Goal: Information Seeking & Learning: Check status

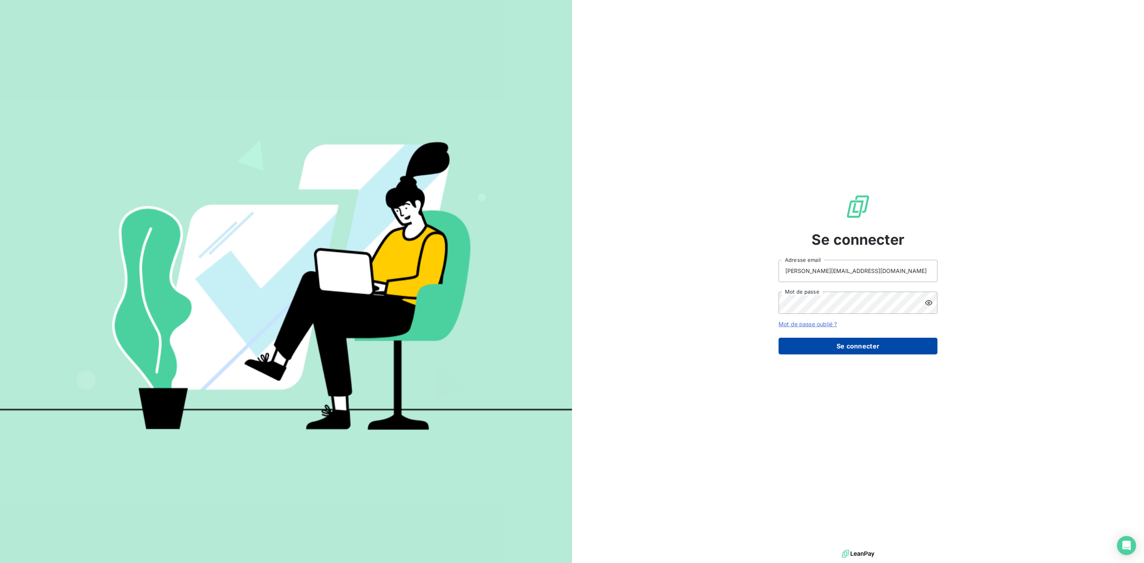
click at [876, 342] on button "Se connecter" at bounding box center [858, 346] width 159 height 17
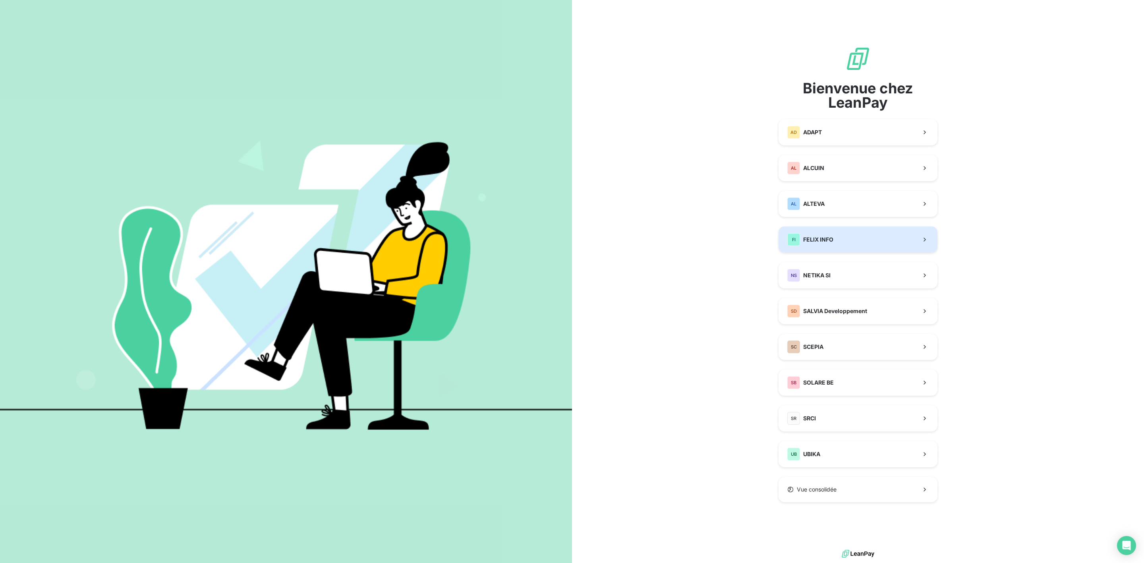
click at [823, 237] on span "FELIX INFO" at bounding box center [819, 240] width 30 height 8
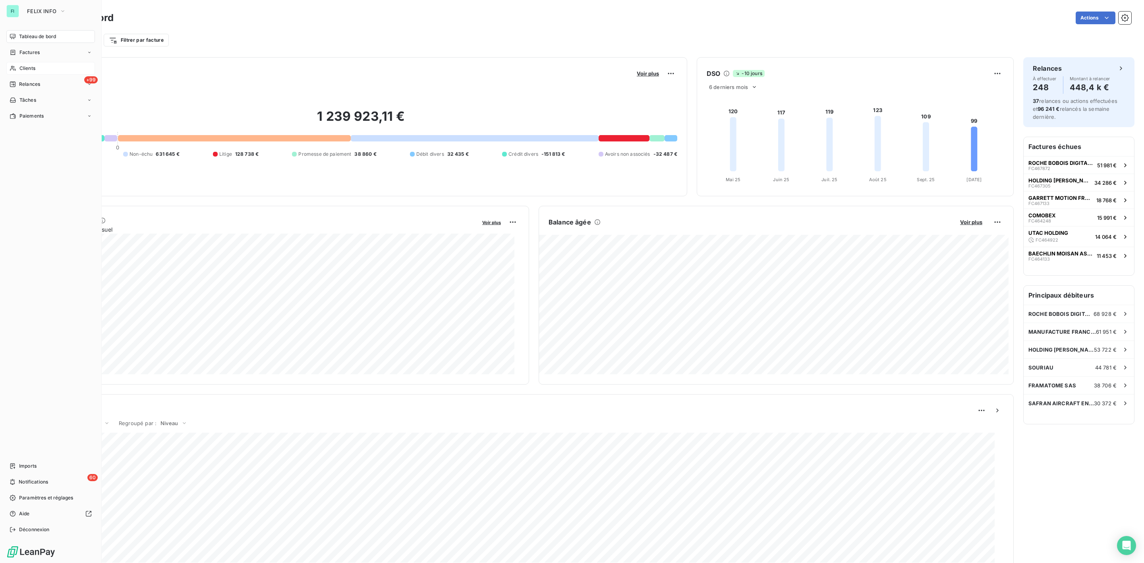
click at [32, 67] on span "Clients" at bounding box center [27, 68] width 16 height 7
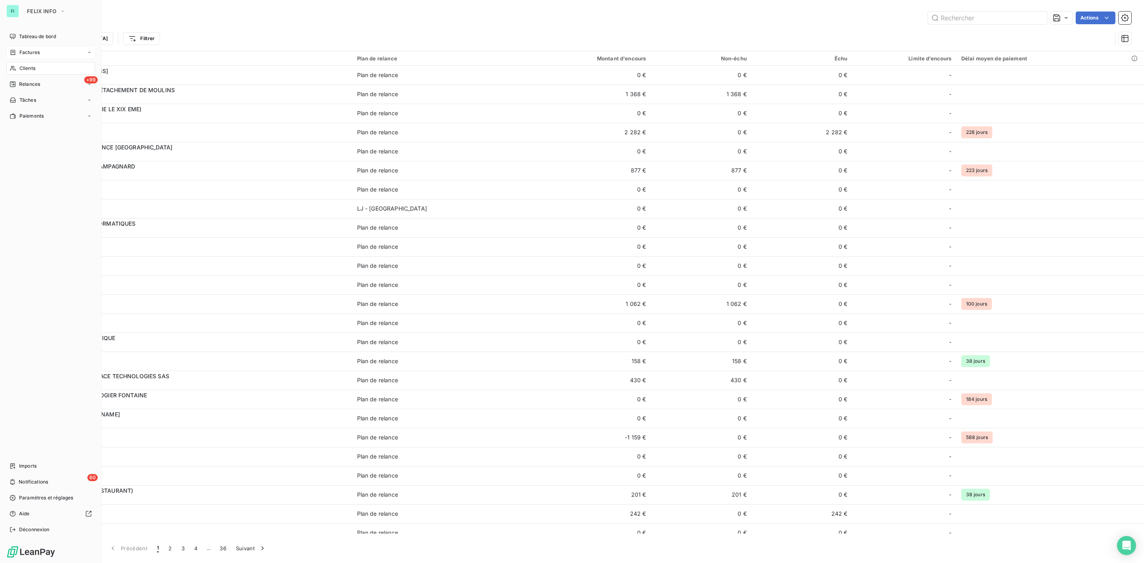
click at [33, 50] on span "Factures" at bounding box center [29, 52] width 20 height 7
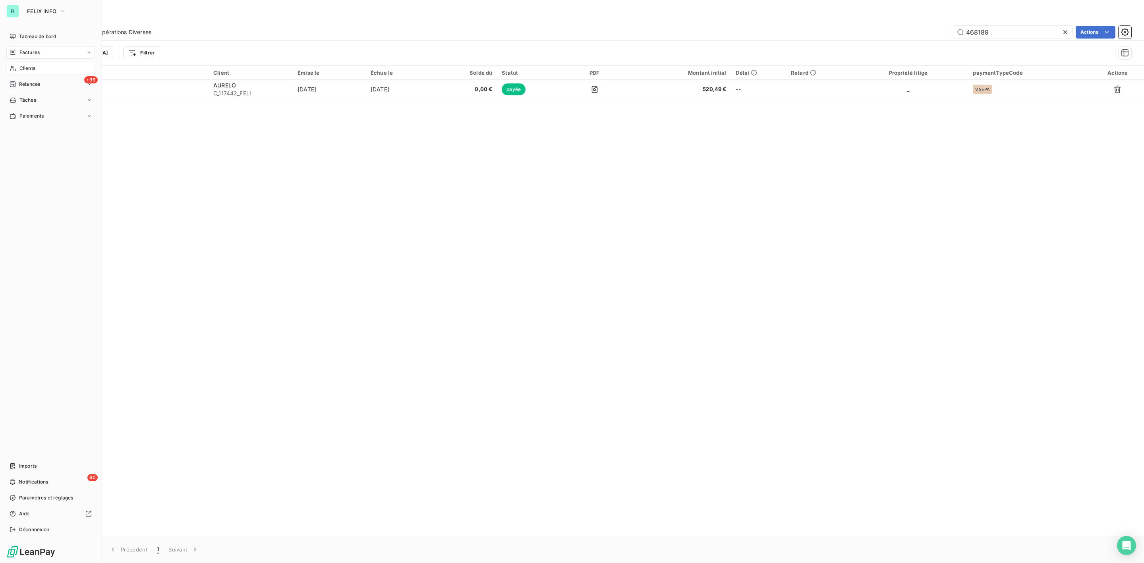
click at [32, 67] on span "Clients" at bounding box center [27, 68] width 16 height 7
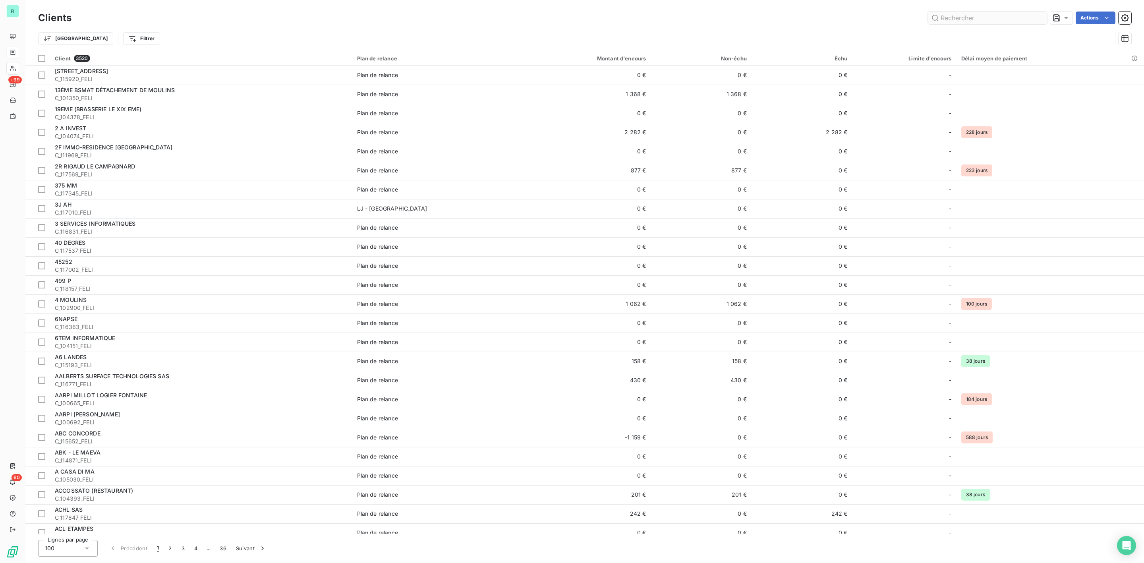
click at [964, 18] on input "text" at bounding box center [987, 18] width 119 height 13
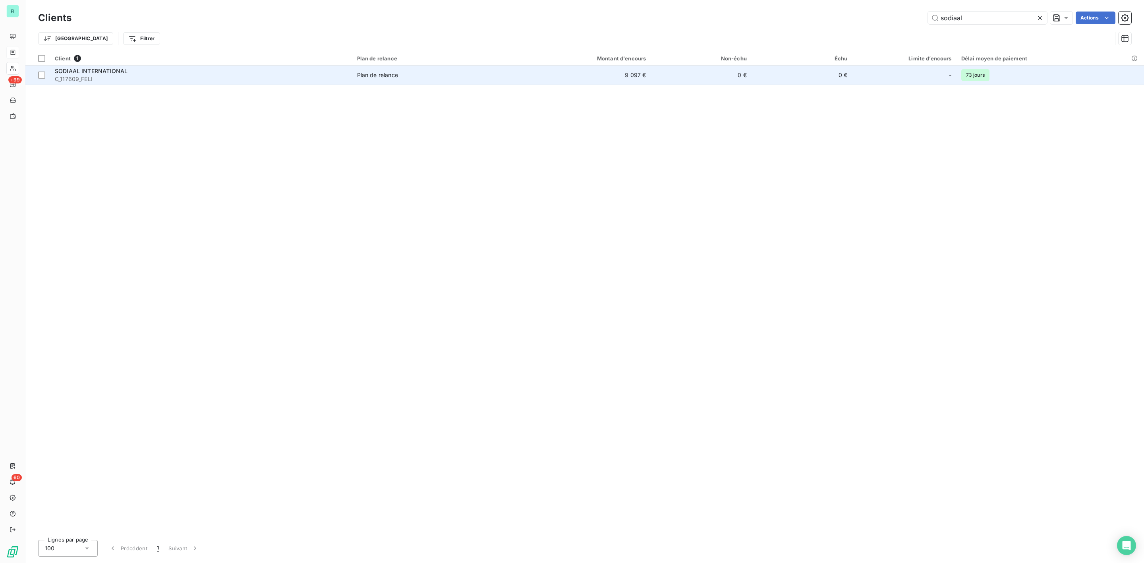
type input "sodiaal"
click at [120, 73] on span "SODIAAL INTERNATIONAL" at bounding box center [91, 71] width 73 height 7
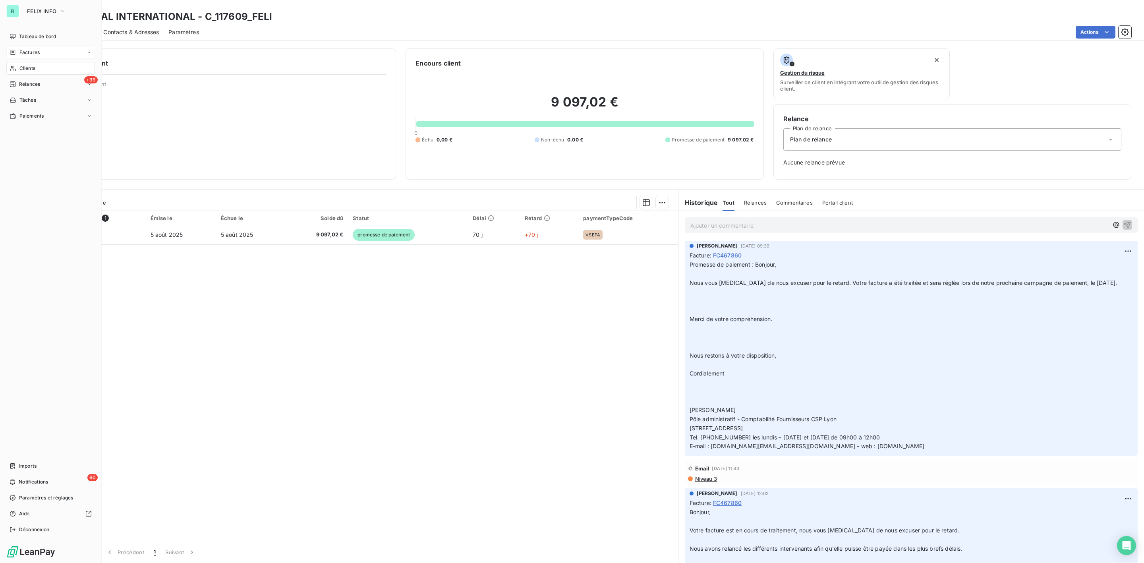
click at [30, 68] on span "Clients" at bounding box center [27, 68] width 16 height 7
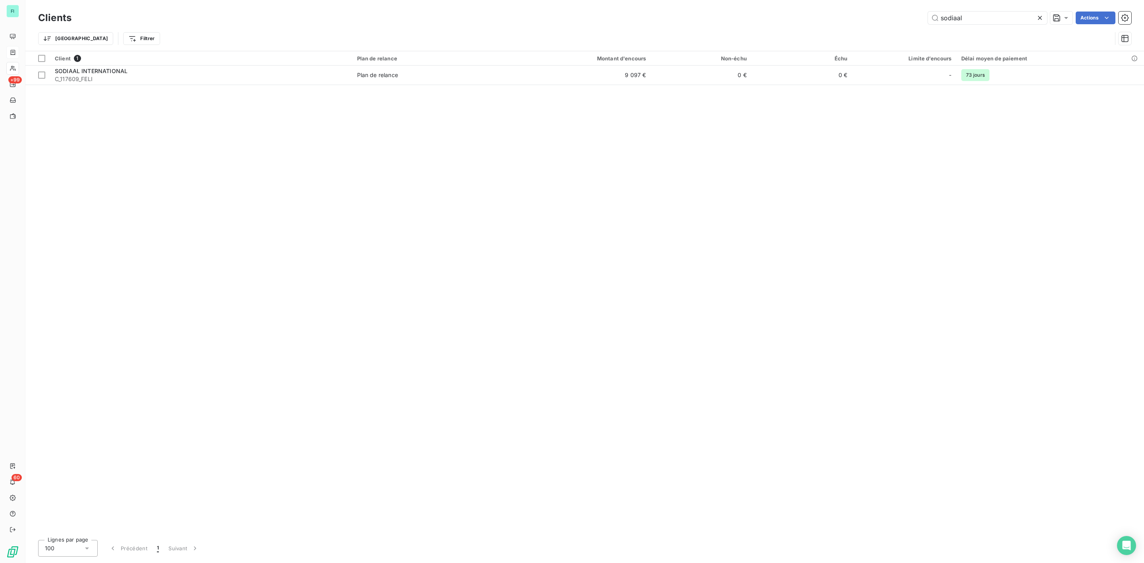
drag, startPoint x: 924, startPoint y: 17, endPoint x: 685, endPoint y: 41, distance: 240.4
click at [815, 21] on div "sodiaal Actions" at bounding box center [606, 18] width 1051 height 13
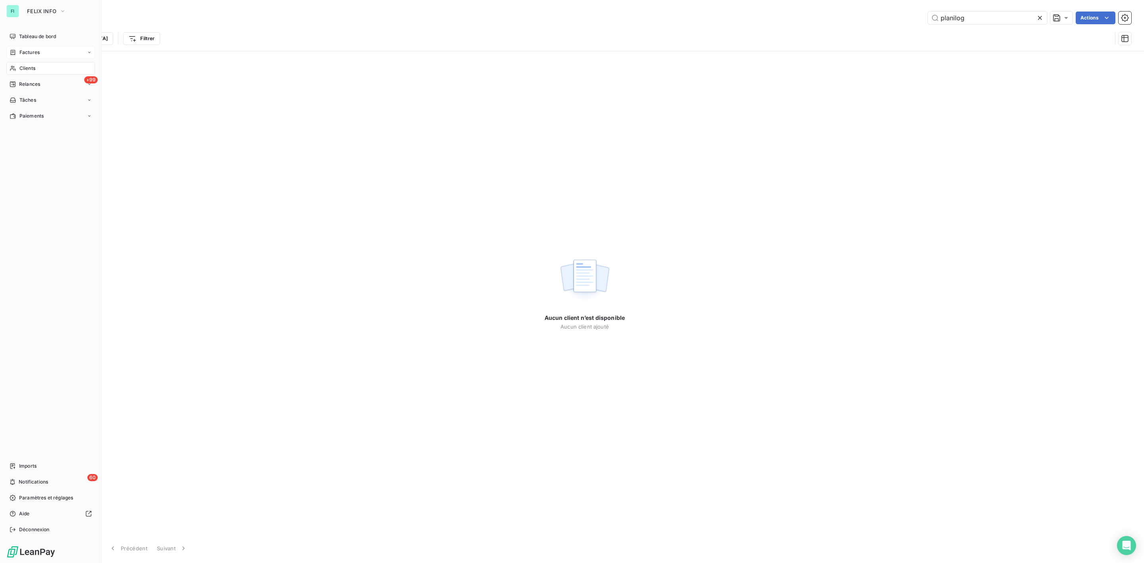
type input "planilog"
click at [30, 52] on span "Factures" at bounding box center [29, 52] width 20 height 7
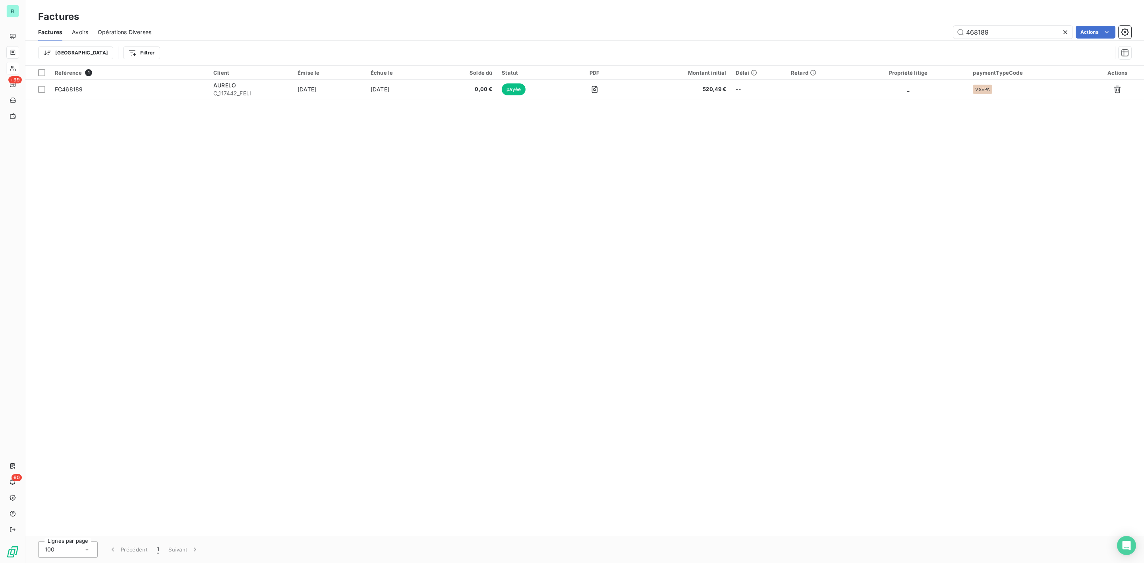
click at [829, 35] on div "468189 Actions" at bounding box center [646, 32] width 971 height 13
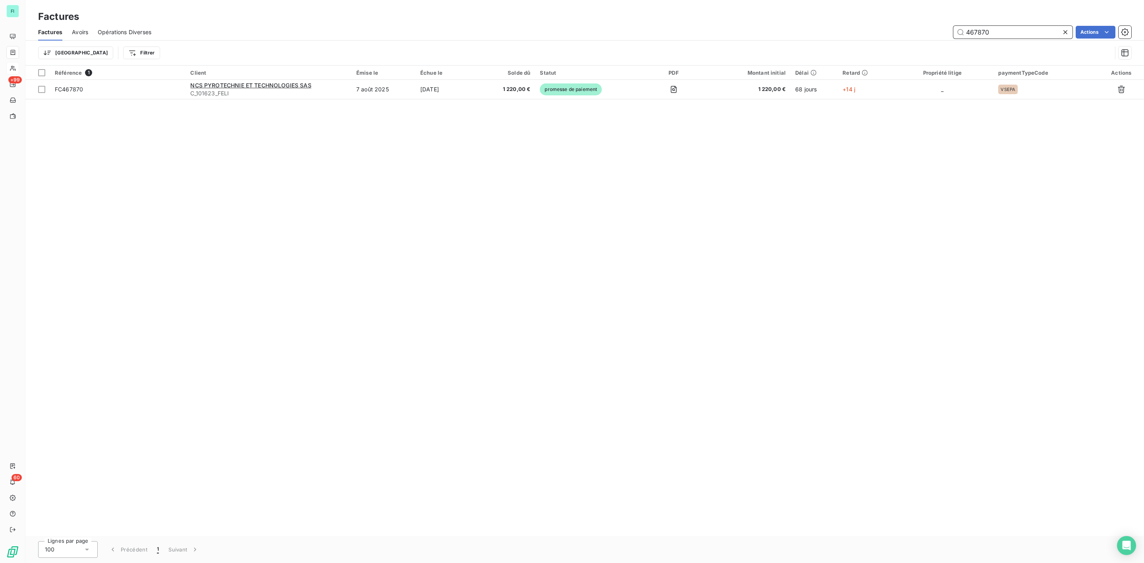
click at [1003, 32] on input "467870" at bounding box center [1013, 32] width 119 height 13
type input "467923"
click at [1063, 30] on icon at bounding box center [1066, 32] width 8 height 8
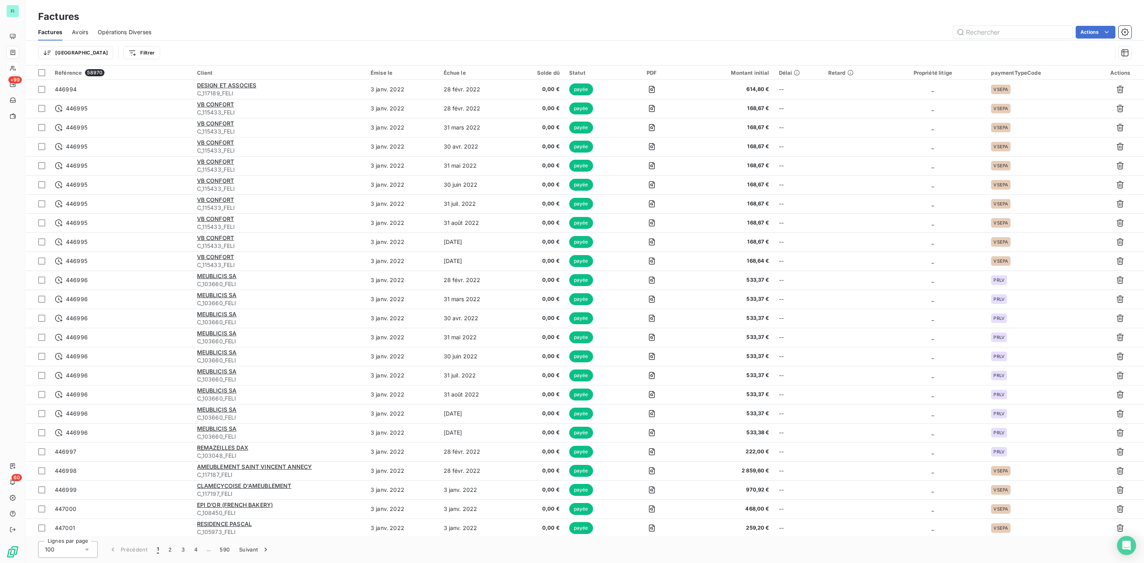
click at [107, 50] on html "FI +99 60 Factures Factures Avoirs Opérations Diverses Actions Trier Filtrer Ré…" at bounding box center [572, 281] width 1144 height 563
click at [120, 170] on div "Montant initial" at bounding box center [140, 169] width 110 height 13
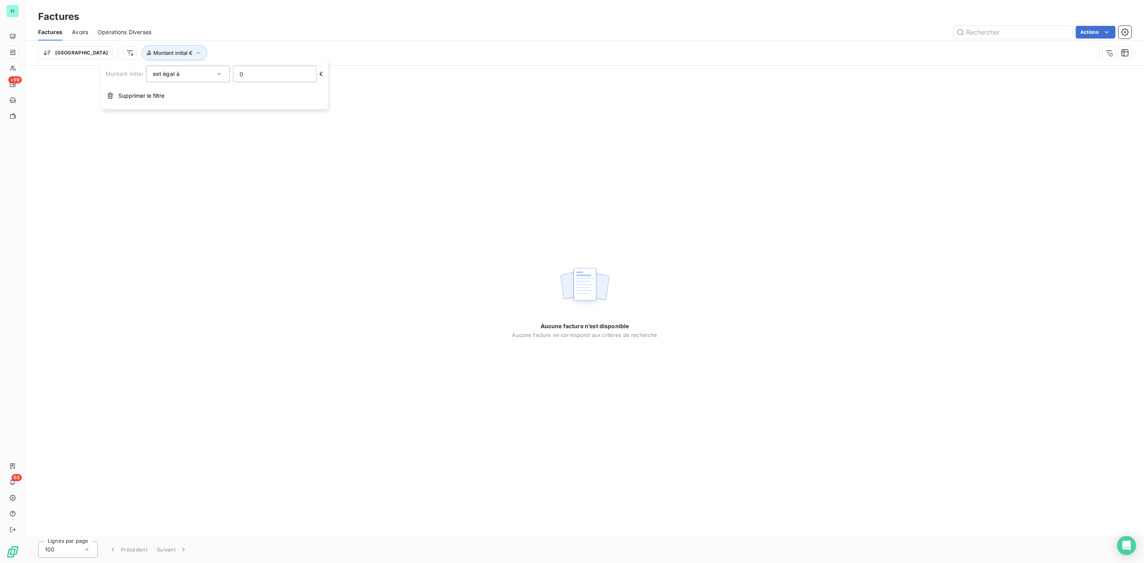
drag, startPoint x: 292, startPoint y: 70, endPoint x: 194, endPoint y: 70, distance: 97.8
click at [201, 70] on div "Montant initial est égal à 0 €" at bounding box center [215, 74] width 218 height 17
type input "464.51"
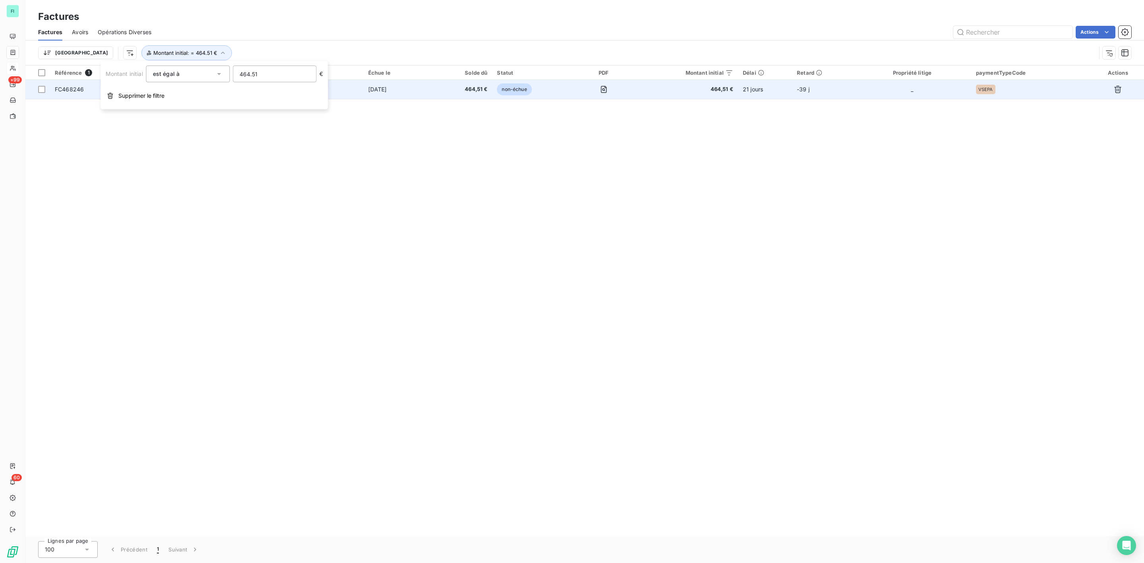
click at [380, 87] on td "[DATE]" at bounding box center [400, 89] width 73 height 19
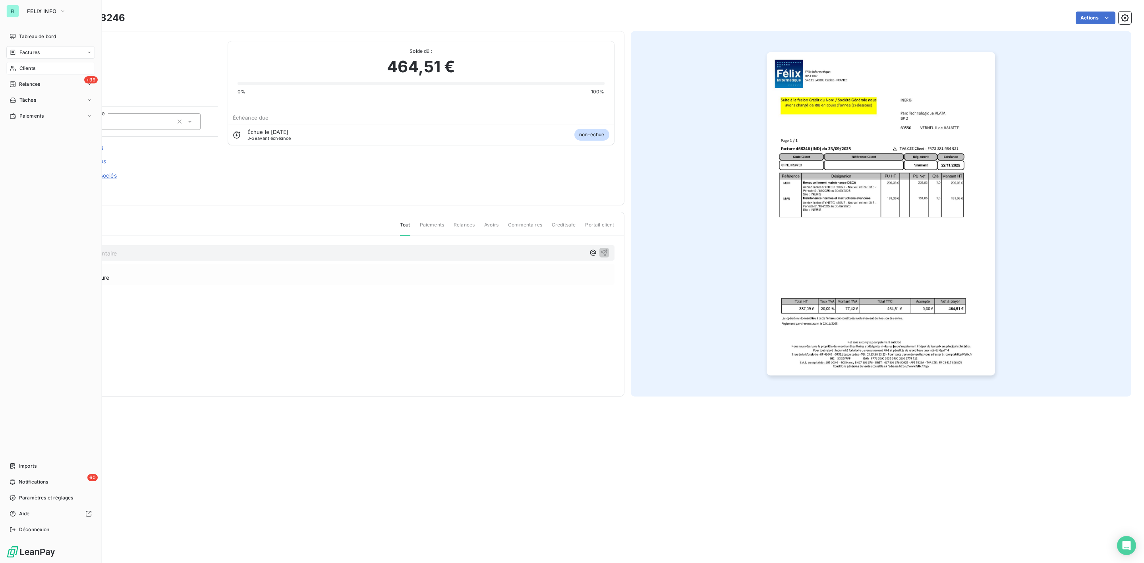
click at [30, 54] on span "Factures" at bounding box center [29, 52] width 20 height 7
click at [26, 51] on span "Factures" at bounding box center [29, 52] width 20 height 7
click at [25, 49] on span "Factures" at bounding box center [29, 52] width 20 height 7
click at [29, 32] on div "Tableau de bord" at bounding box center [50, 36] width 89 height 13
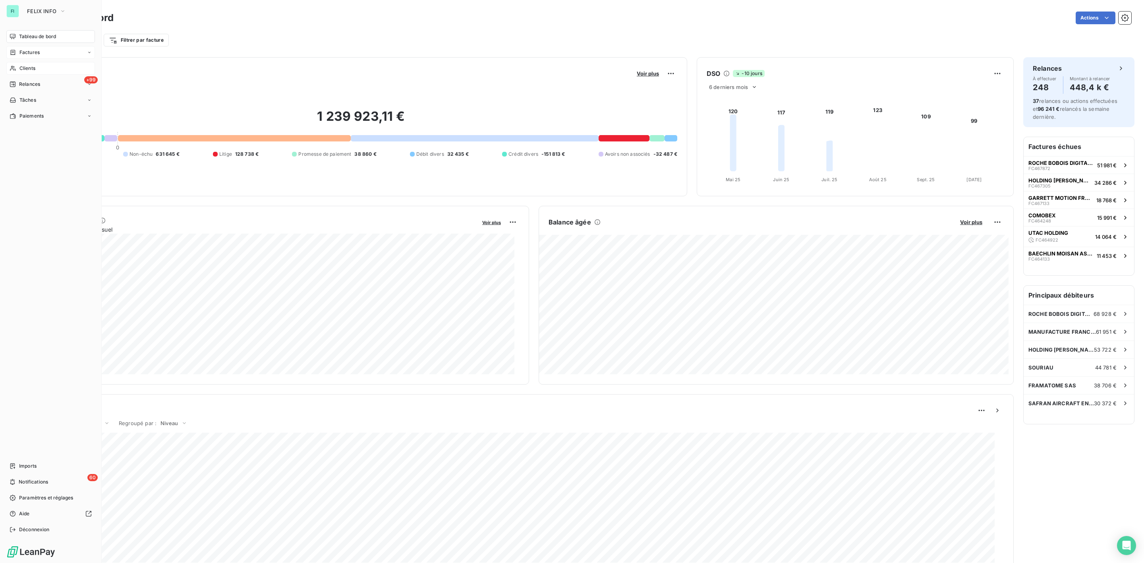
click at [27, 53] on span "Factures" at bounding box center [29, 52] width 20 height 7
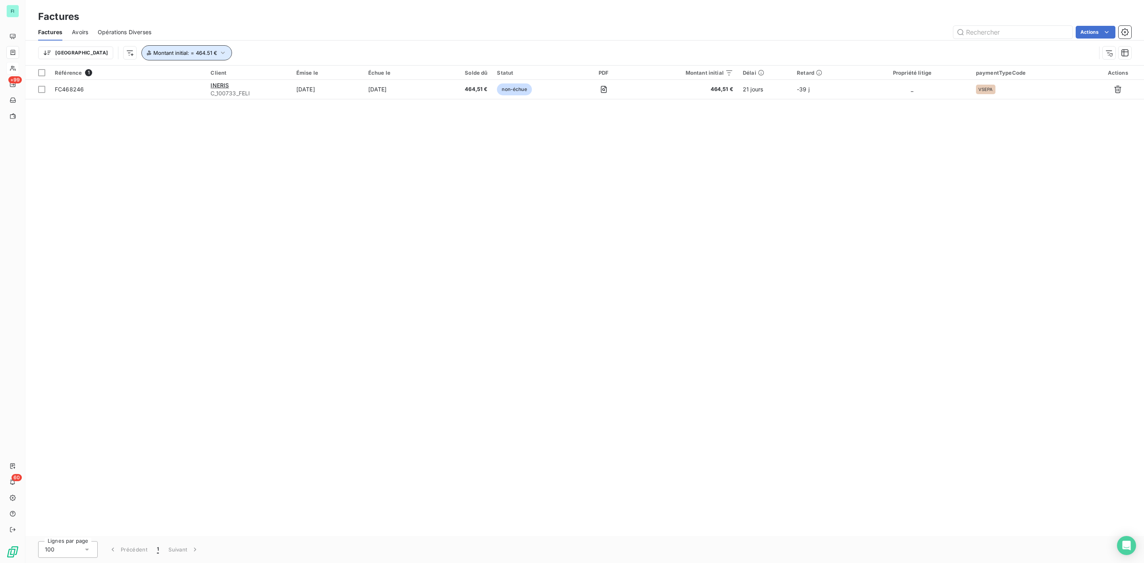
click at [219, 53] on icon "button" at bounding box center [223, 53] width 8 height 8
drag, startPoint x: 221, startPoint y: 78, endPoint x: 123, endPoint y: 77, distance: 97.8
click at [140, 78] on div "Montant initial est égal à eq 464.51 €" at bounding box center [215, 74] width 218 height 17
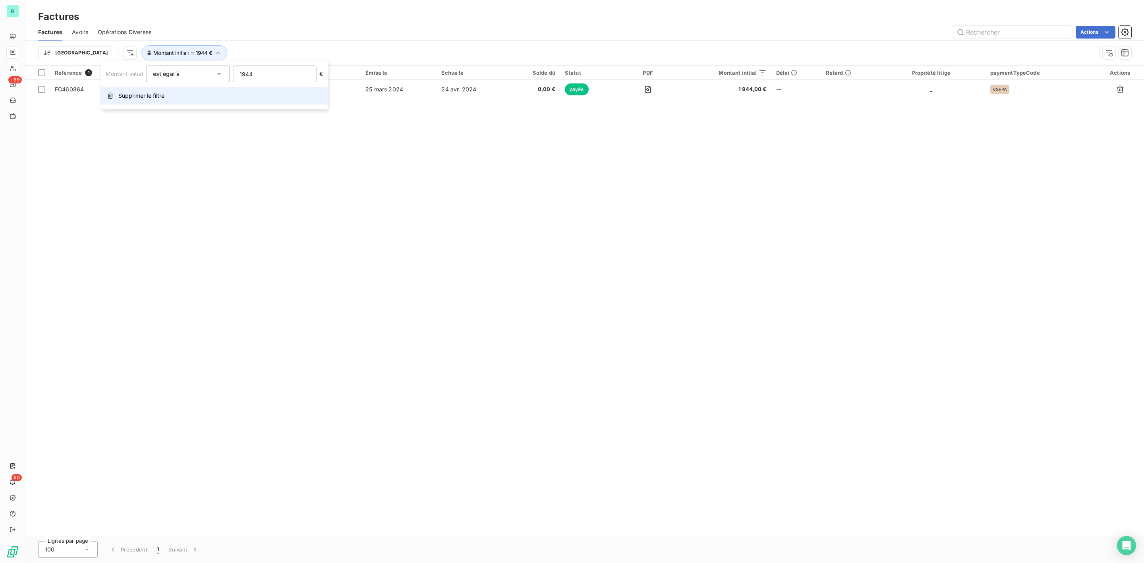
type input "1944"
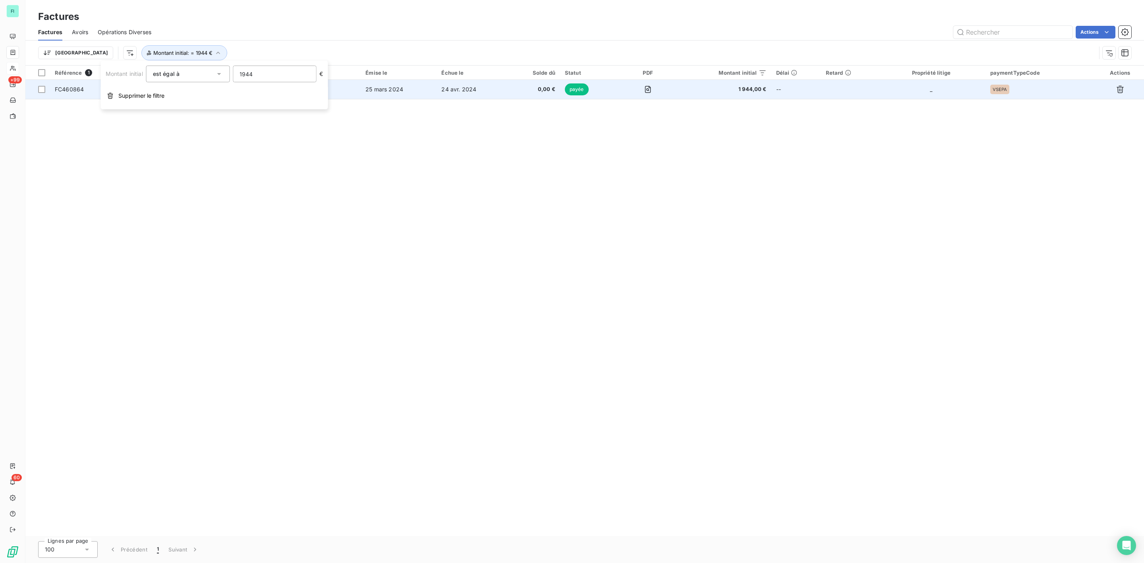
drag, startPoint x: 244, startPoint y: 130, endPoint x: 194, endPoint y: 92, distance: 62.9
click at [242, 130] on div "Référence 1 Client Émise le Échue le Solde dû Statut PDF Montant initial Délai …" at bounding box center [584, 301] width 1119 height 471
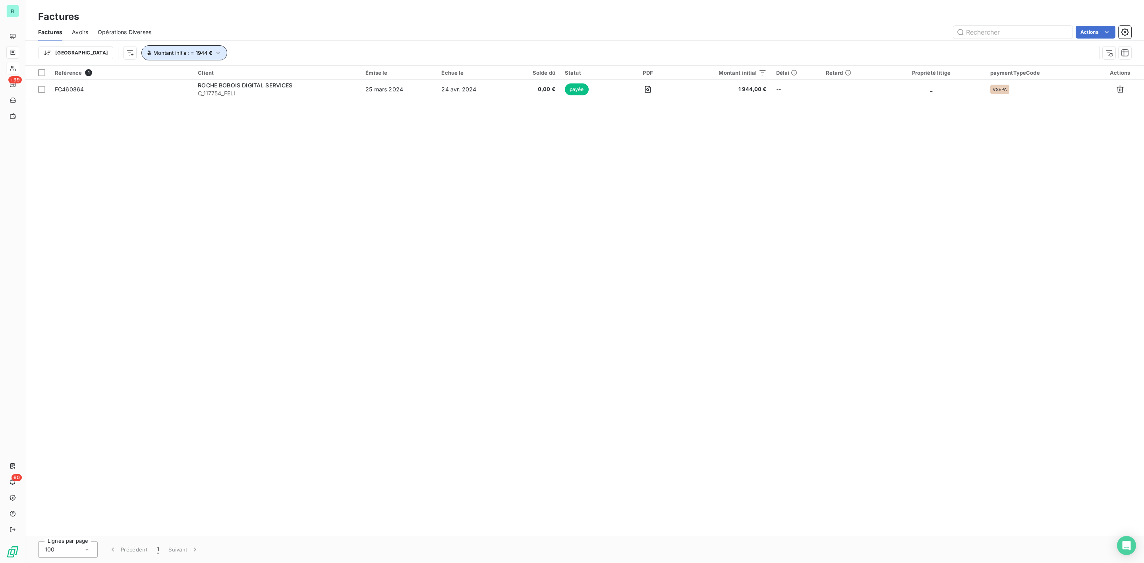
click at [214, 53] on icon "button" at bounding box center [218, 53] width 8 height 8
click at [140, 97] on span "Supprimer le filtre" at bounding box center [141, 96] width 46 height 8
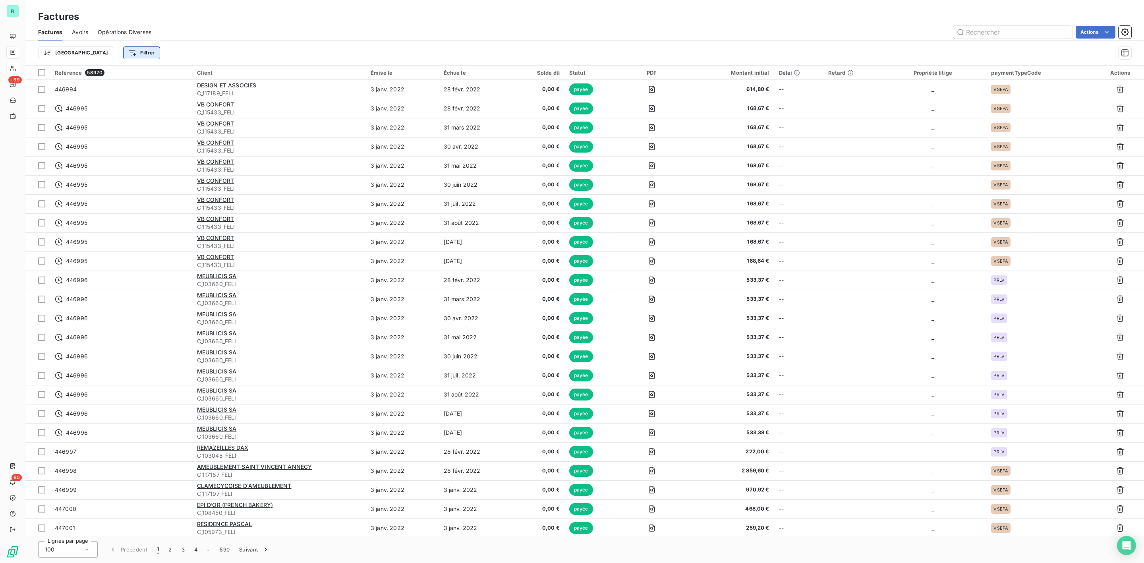
click at [111, 55] on html "FI +99 60 Factures Factures Avoirs Opérations Diverses Actions Trier Filtrer Ré…" at bounding box center [572, 281] width 1144 height 563
click at [111, 166] on div "Montant initial" at bounding box center [140, 169] width 110 height 13
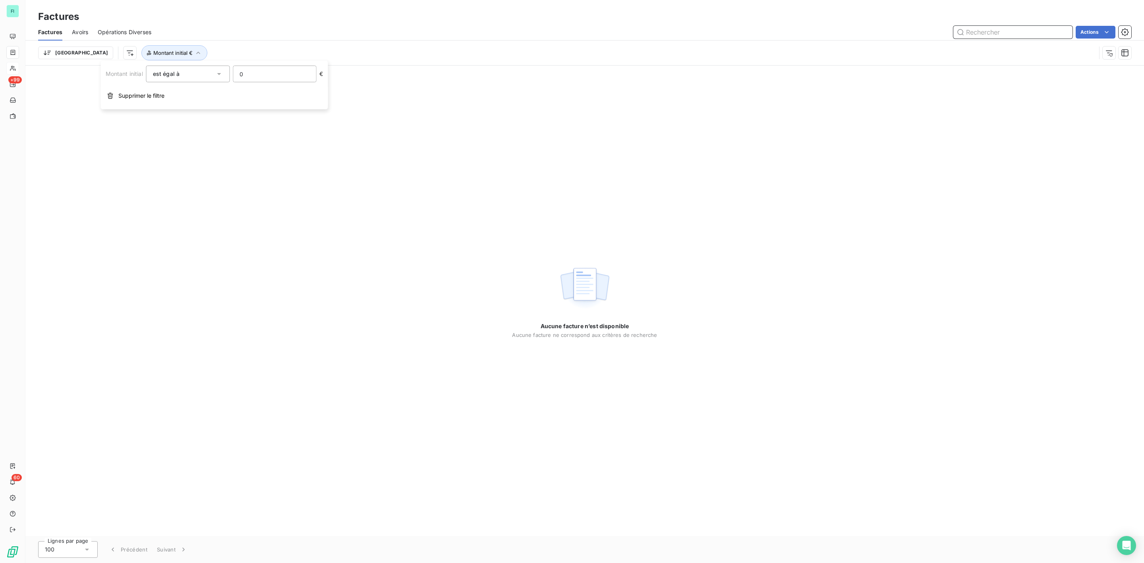
click at [980, 32] on input "text" at bounding box center [1013, 32] width 119 height 13
type input "1944"
click at [589, 351] on button "Mettre à jour les filtres" at bounding box center [585, 350] width 64 height 13
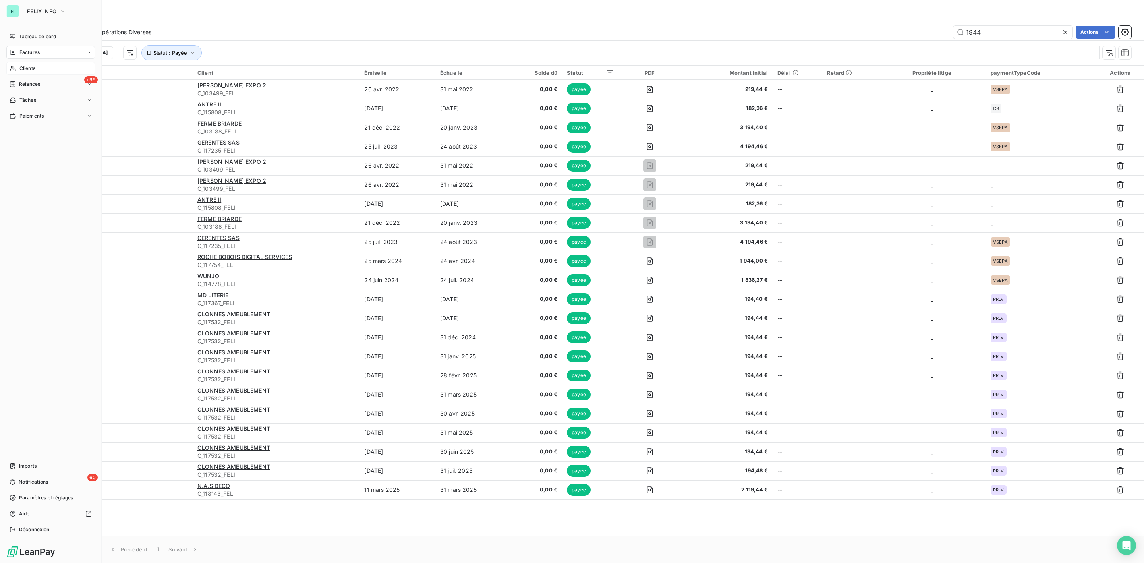
drag, startPoint x: 27, startPoint y: 68, endPoint x: 33, endPoint y: 67, distance: 6.8
click at [27, 68] on span "Clients" at bounding box center [27, 68] width 16 height 7
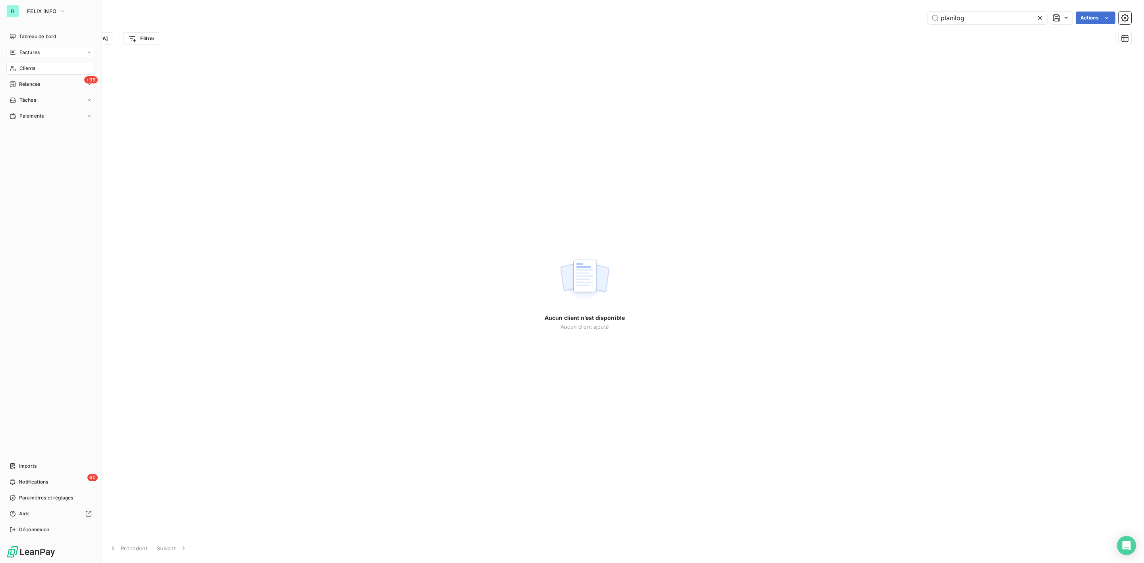
click at [33, 68] on span "Clients" at bounding box center [27, 68] width 16 height 7
click at [984, 19] on input "planilog" at bounding box center [987, 18] width 119 height 13
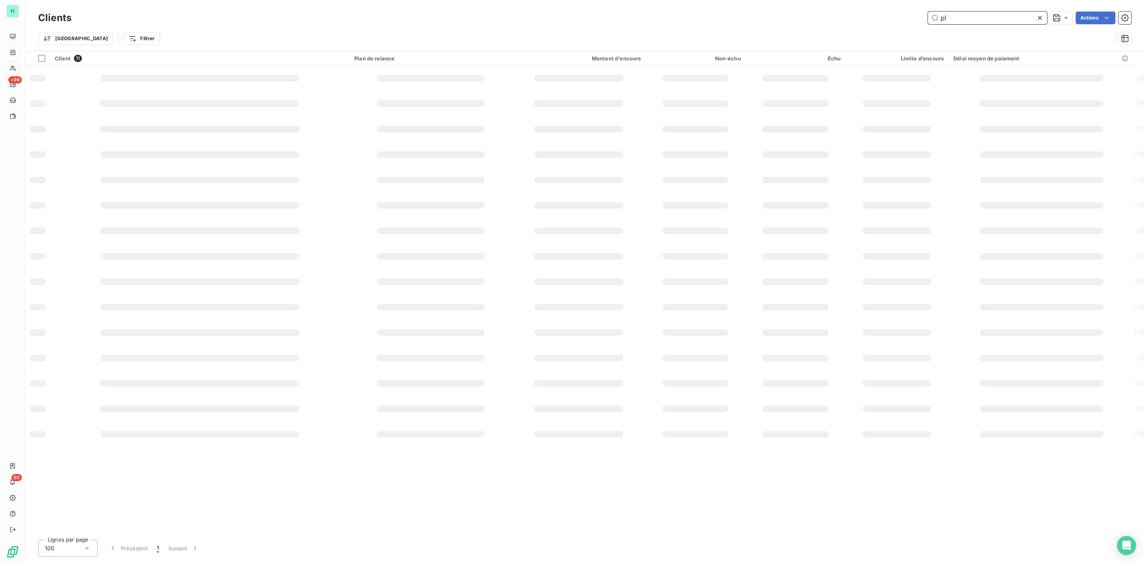
type input "p"
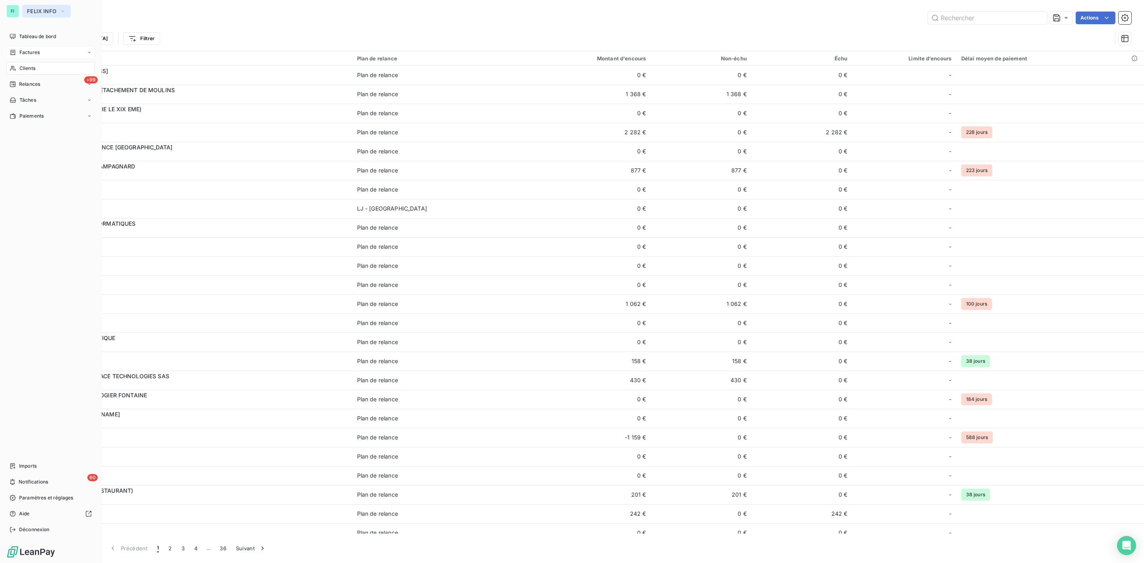
click at [31, 12] on span "FELIX INFO" at bounding box center [41, 11] width 29 height 6
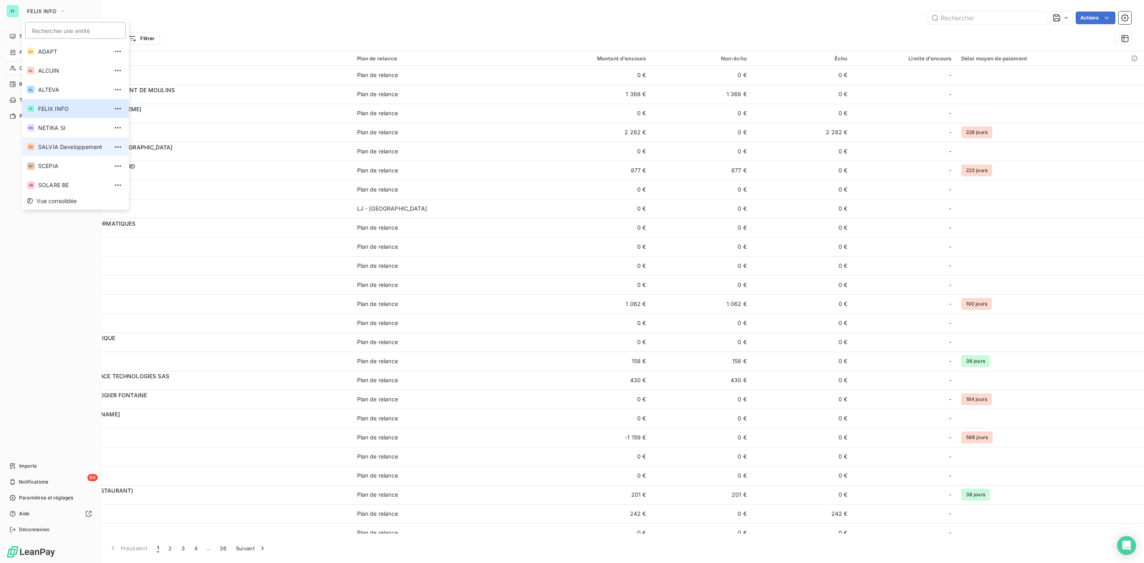
click at [57, 145] on span "SALVIA Developpement" at bounding box center [73, 147] width 70 height 8
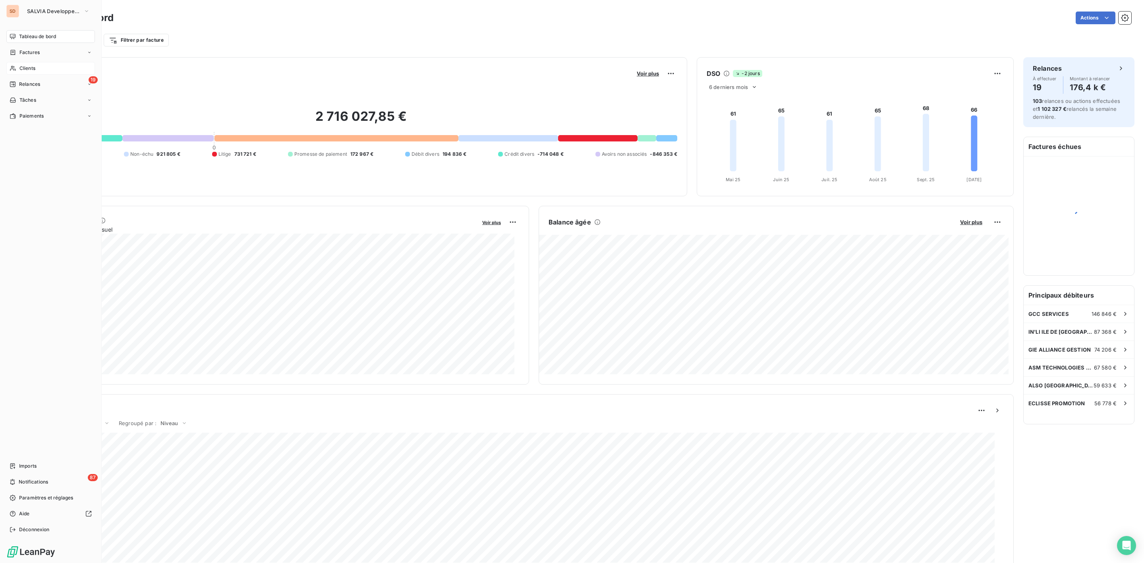
click at [35, 68] on span "Clients" at bounding box center [27, 68] width 16 height 7
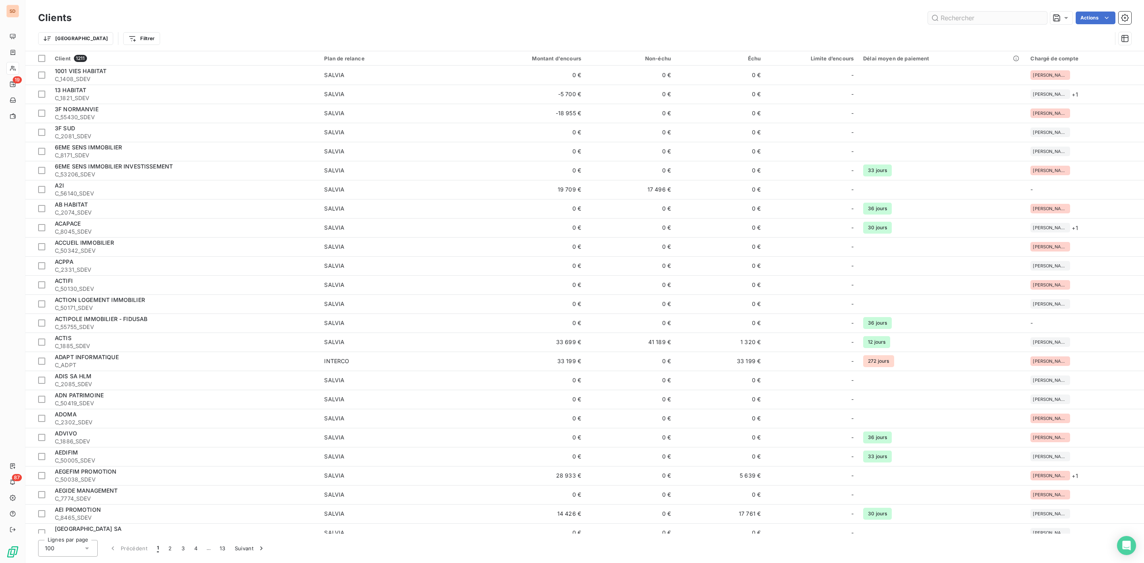
click at [947, 21] on input "text" at bounding box center [987, 18] width 119 height 13
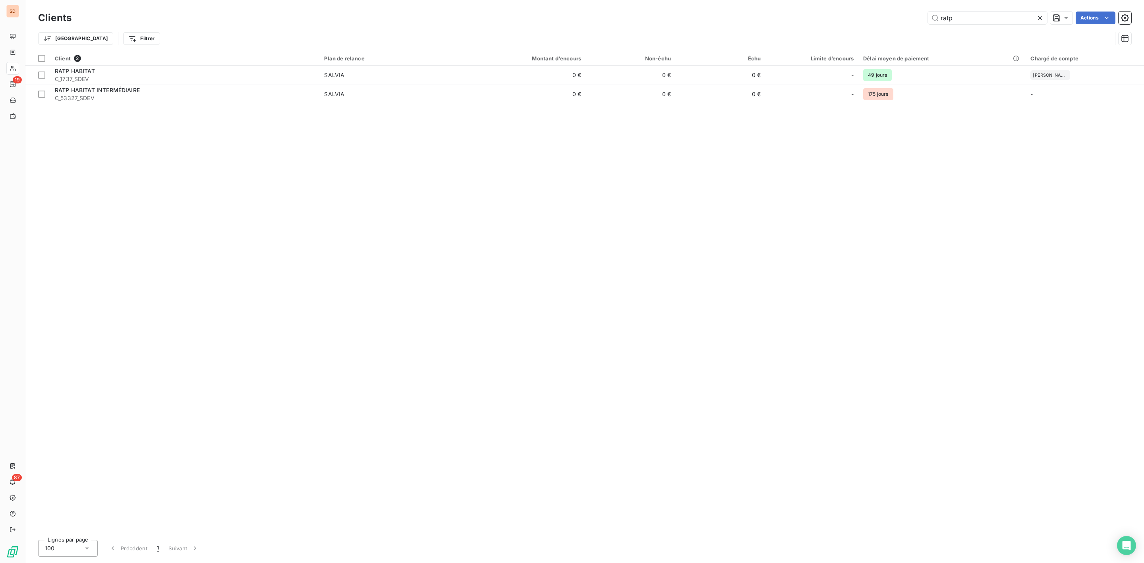
type input "ratp"
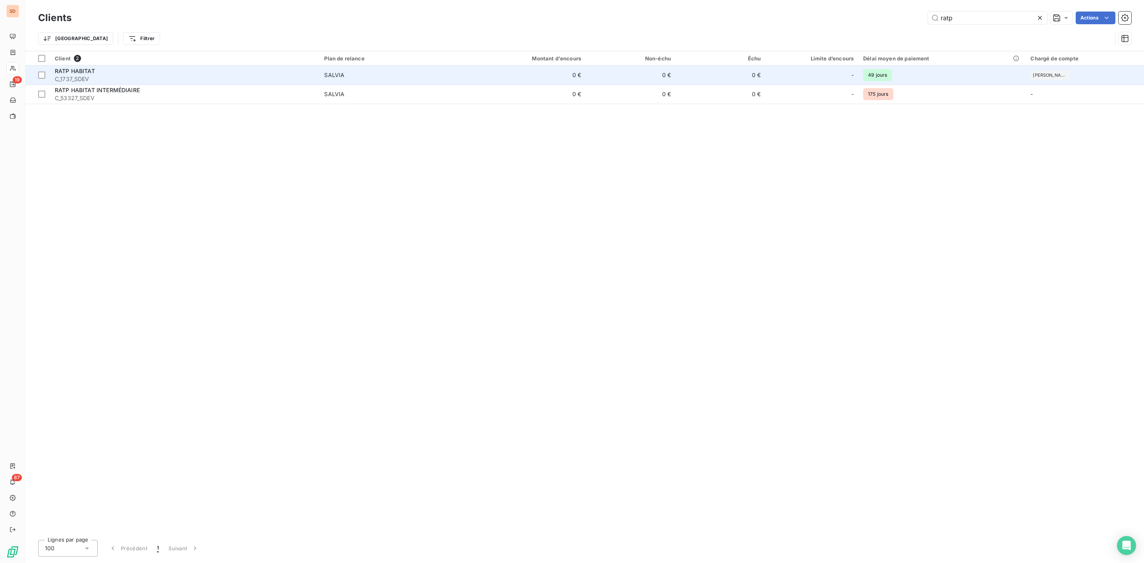
click at [112, 73] on div "RATP HABITAT" at bounding box center [185, 71] width 260 height 8
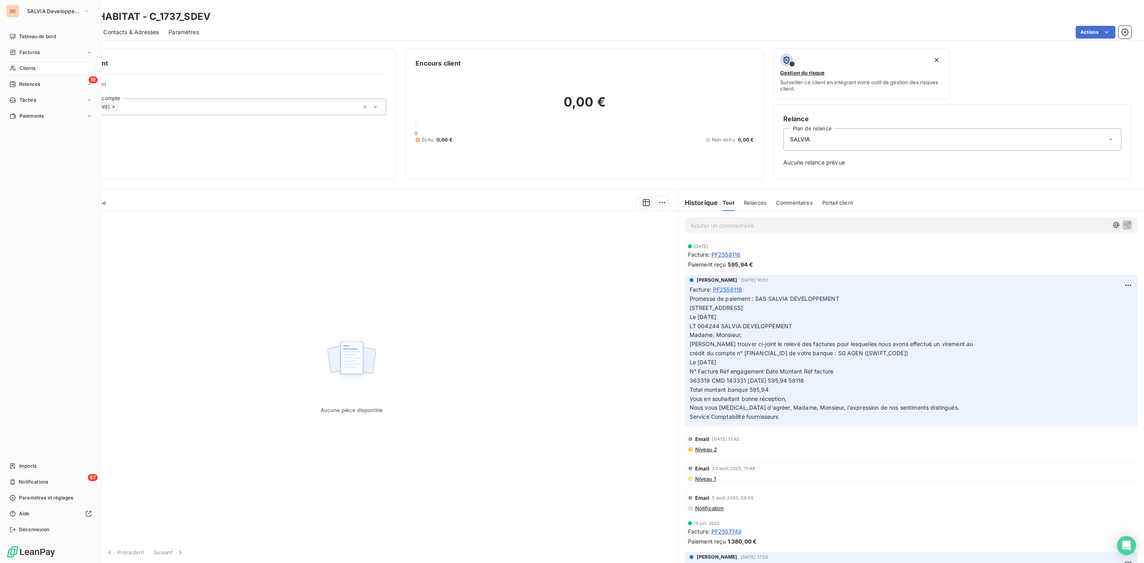
click at [26, 65] on span "Clients" at bounding box center [27, 68] width 16 height 7
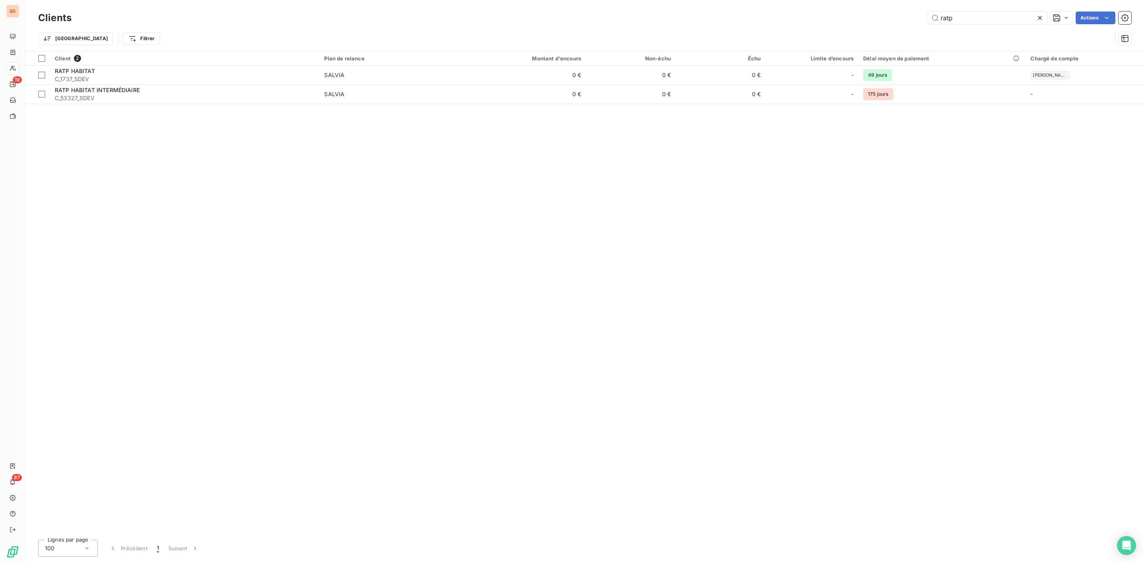
drag, startPoint x: 960, startPoint y: 17, endPoint x: 684, endPoint y: 31, distance: 276.1
click at [833, 18] on div "ratp Actions" at bounding box center [606, 18] width 1051 height 13
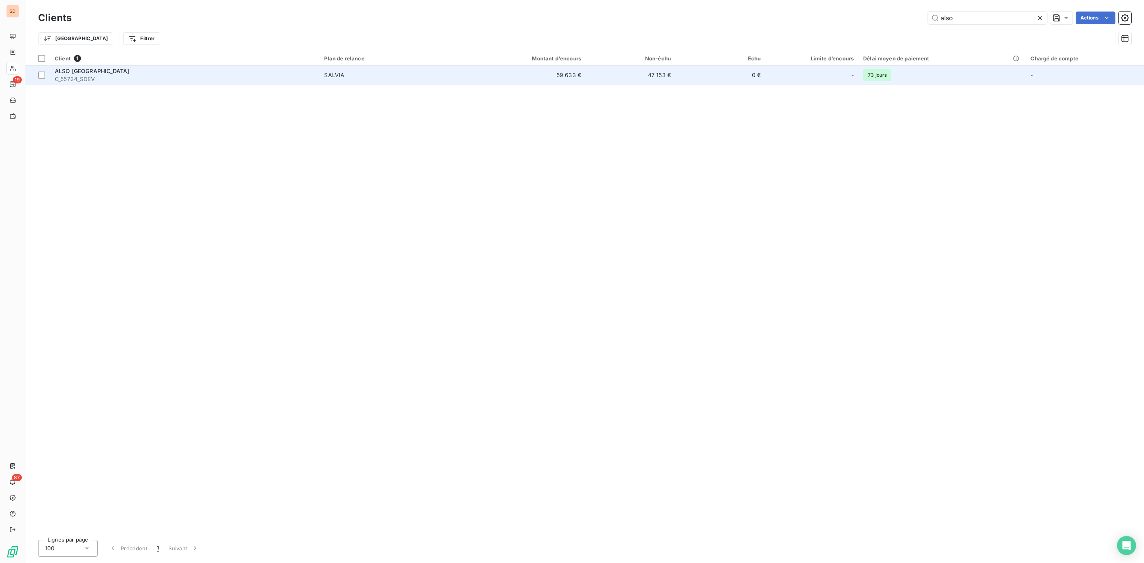
type input "also"
click at [86, 77] on span "C_55724_SDEV" at bounding box center [185, 79] width 260 height 8
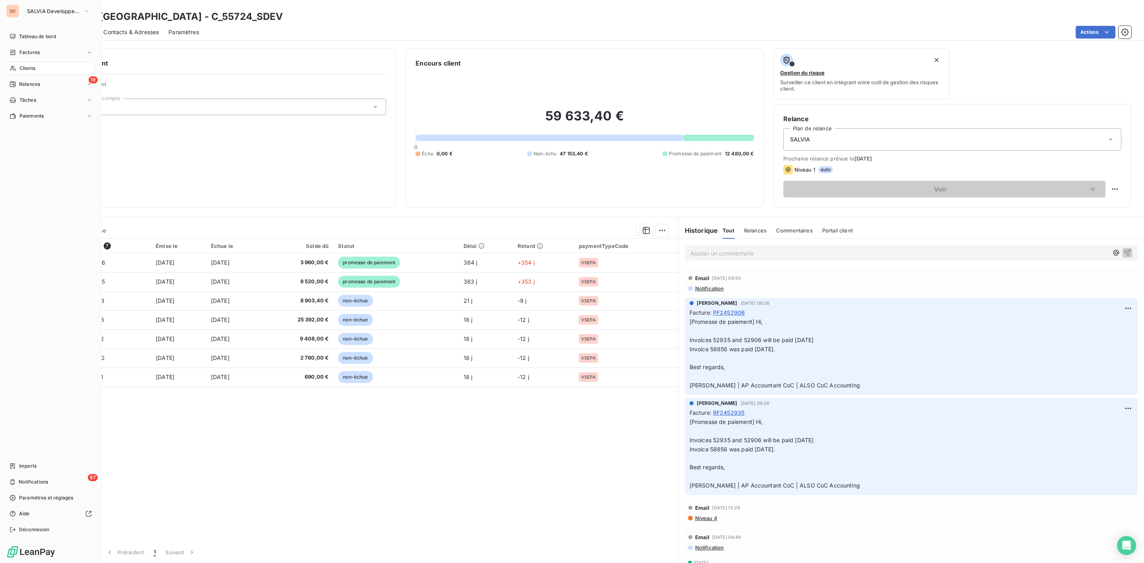
drag, startPoint x: 27, startPoint y: 68, endPoint x: 53, endPoint y: 63, distance: 25.9
click at [27, 68] on span "Clients" at bounding box center [27, 68] width 16 height 7
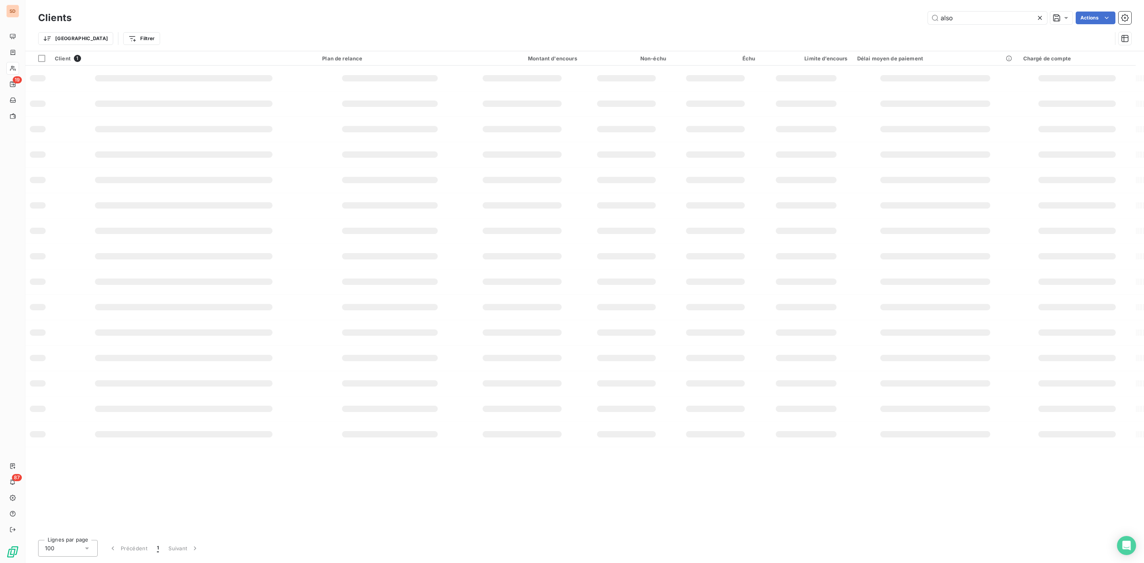
drag, startPoint x: 942, startPoint y: 18, endPoint x: 788, endPoint y: 24, distance: 153.5
click at [845, 19] on div "also Actions" at bounding box center [606, 18] width 1051 height 13
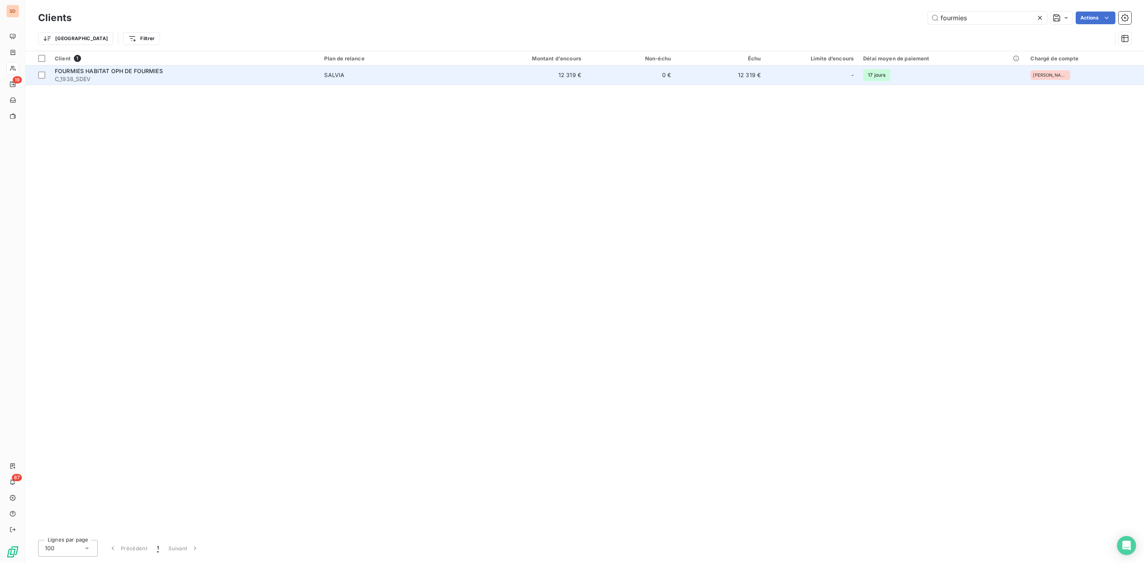
type input "fourmies"
click at [89, 77] on span "C_1938_SDEV" at bounding box center [185, 79] width 260 height 8
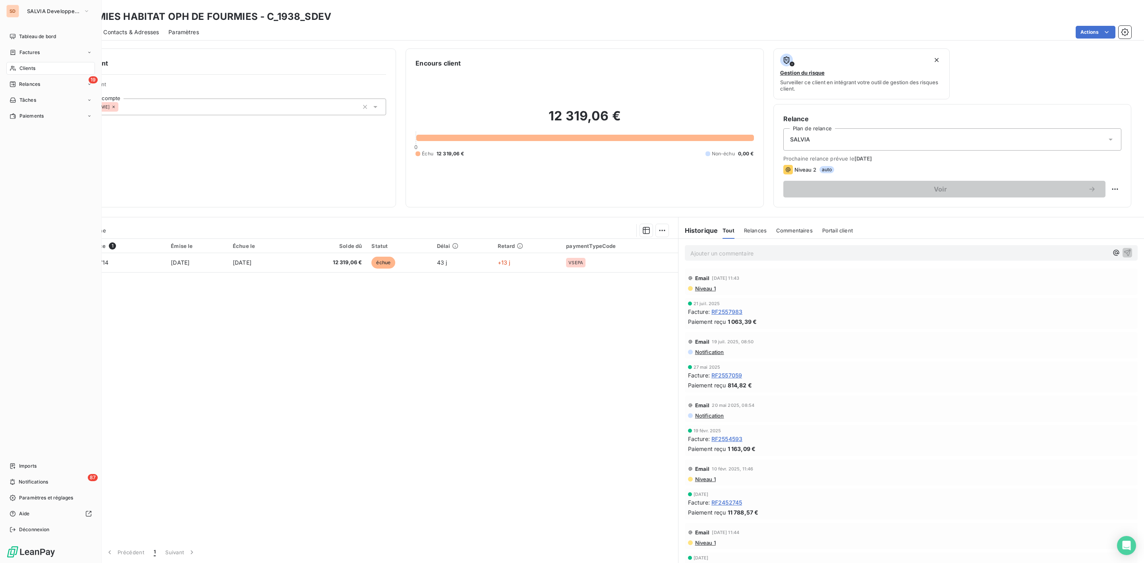
drag, startPoint x: 29, startPoint y: 66, endPoint x: 64, endPoint y: 65, distance: 35.0
click at [29, 65] on span "Clients" at bounding box center [27, 68] width 16 height 7
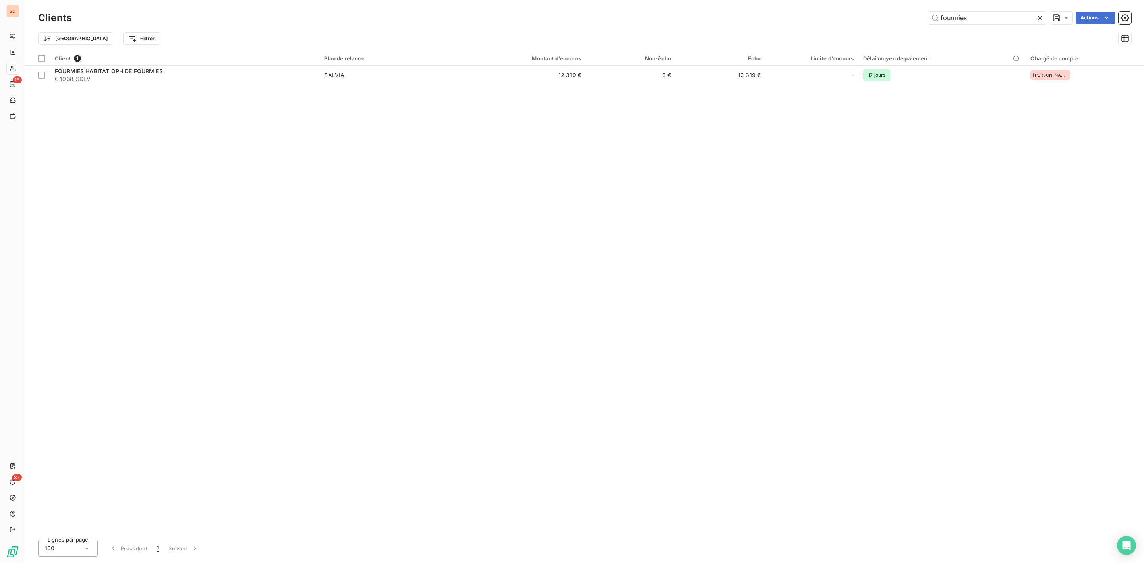
drag, startPoint x: 977, startPoint y: 21, endPoint x: 513, endPoint y: 92, distance: 469.6
click at [636, 58] on div "Clients fourmies Actions Trier Filtrer Client 1 Plan de relance Montant d'encou…" at bounding box center [584, 281] width 1119 height 563
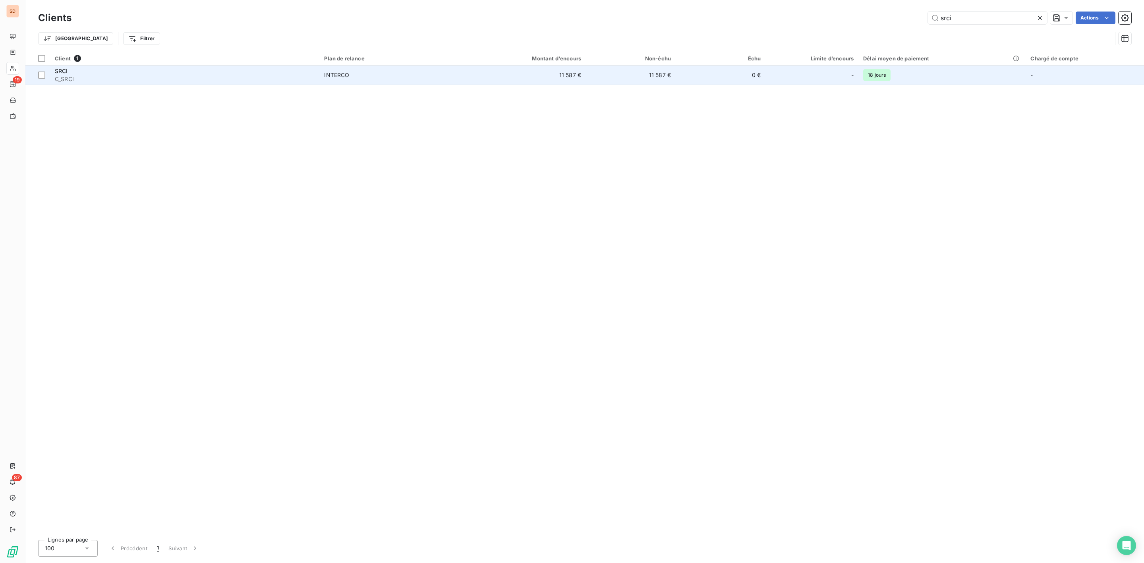
type input "srci"
click at [105, 78] on span "C_SRCI" at bounding box center [185, 79] width 260 height 8
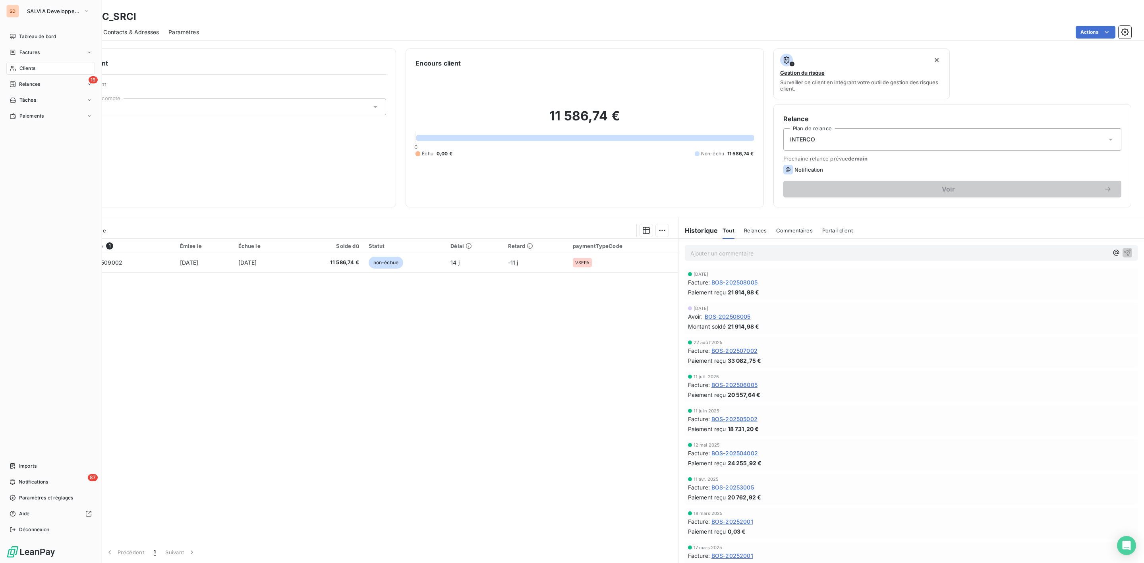
drag, startPoint x: 23, startPoint y: 66, endPoint x: 35, endPoint y: 71, distance: 13.2
click at [23, 66] on span "Clients" at bounding box center [27, 68] width 16 height 7
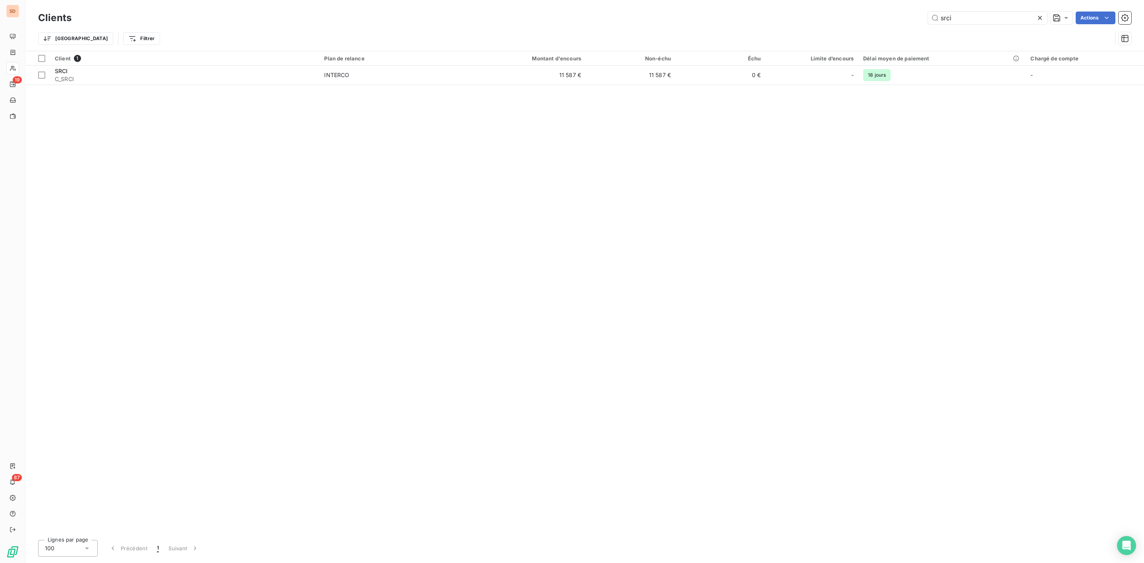
click at [771, 24] on div "Clients srci Actions" at bounding box center [585, 18] width 1094 height 17
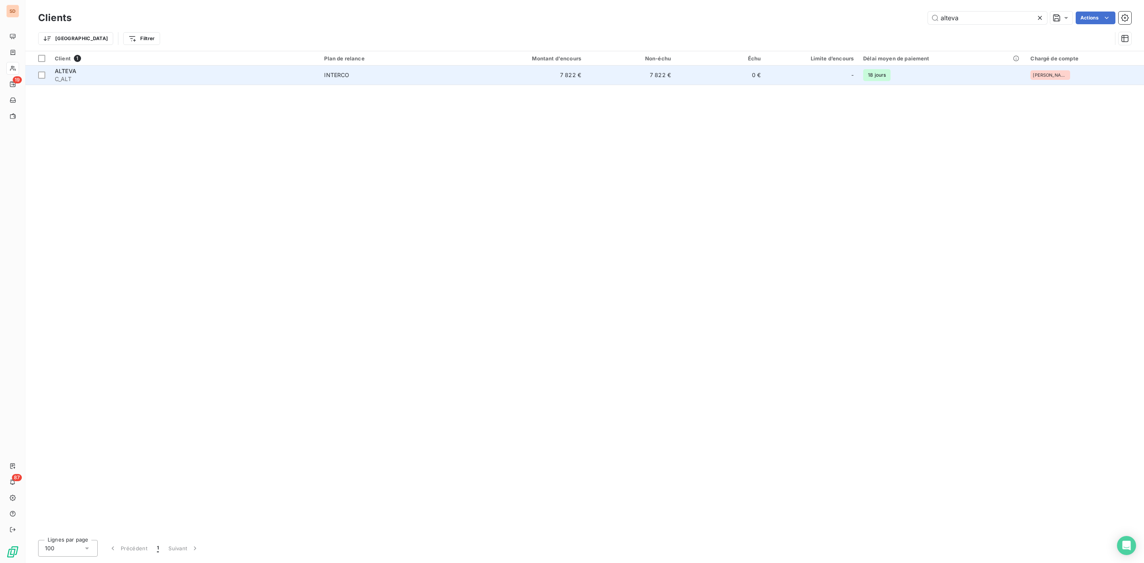
type input "alteva"
click at [129, 79] on span "C_ALT" at bounding box center [185, 79] width 260 height 8
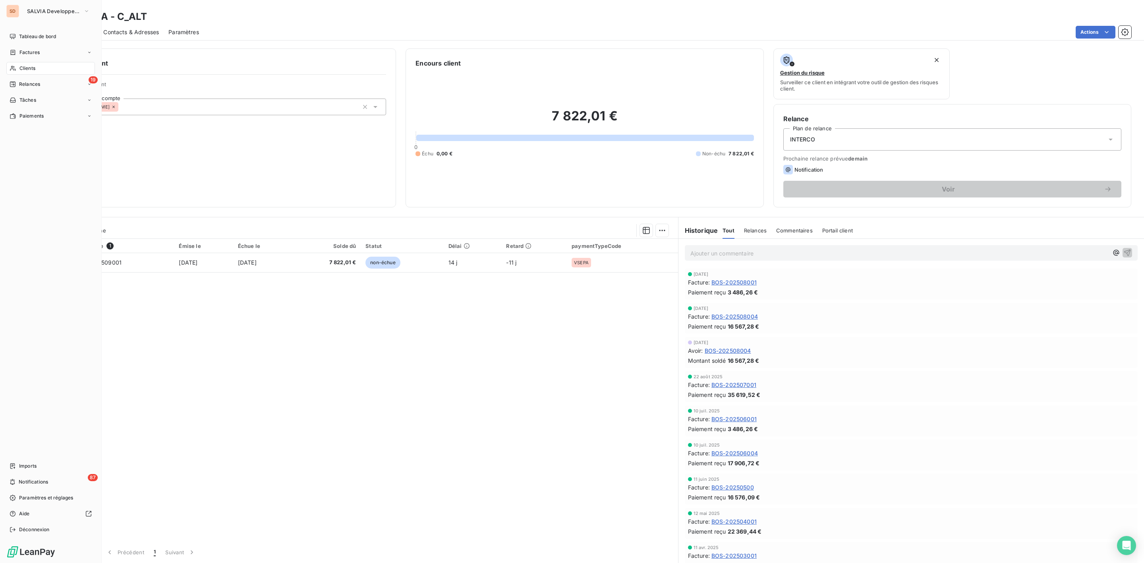
click at [33, 70] on span "Clients" at bounding box center [27, 68] width 16 height 7
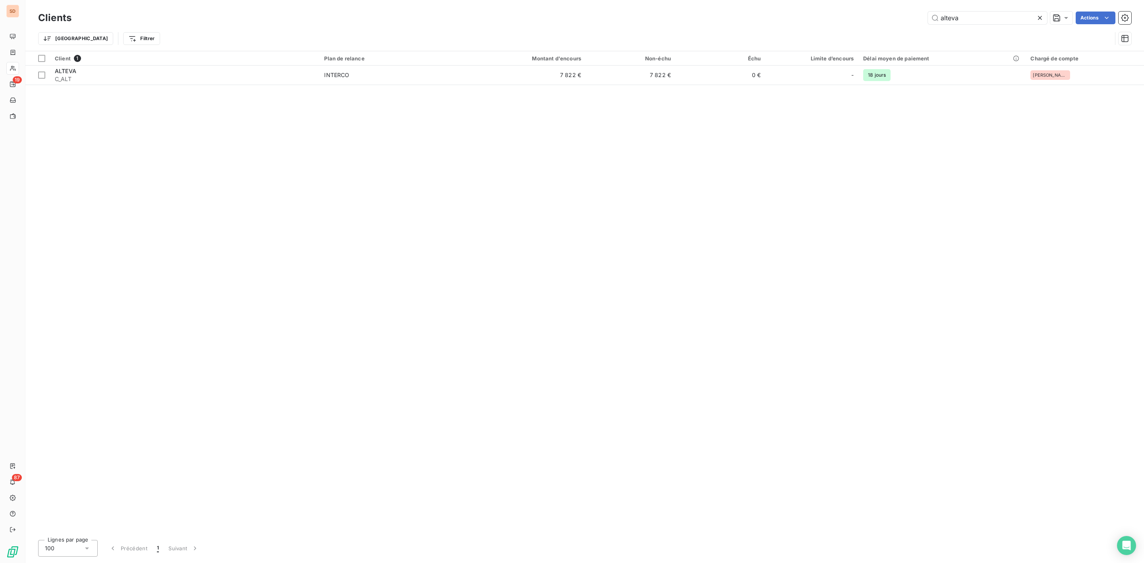
drag, startPoint x: 974, startPoint y: 12, endPoint x: 802, endPoint y: 14, distance: 172.5
click at [855, 14] on div "alteva Actions" at bounding box center [606, 18] width 1051 height 13
type input "adap"
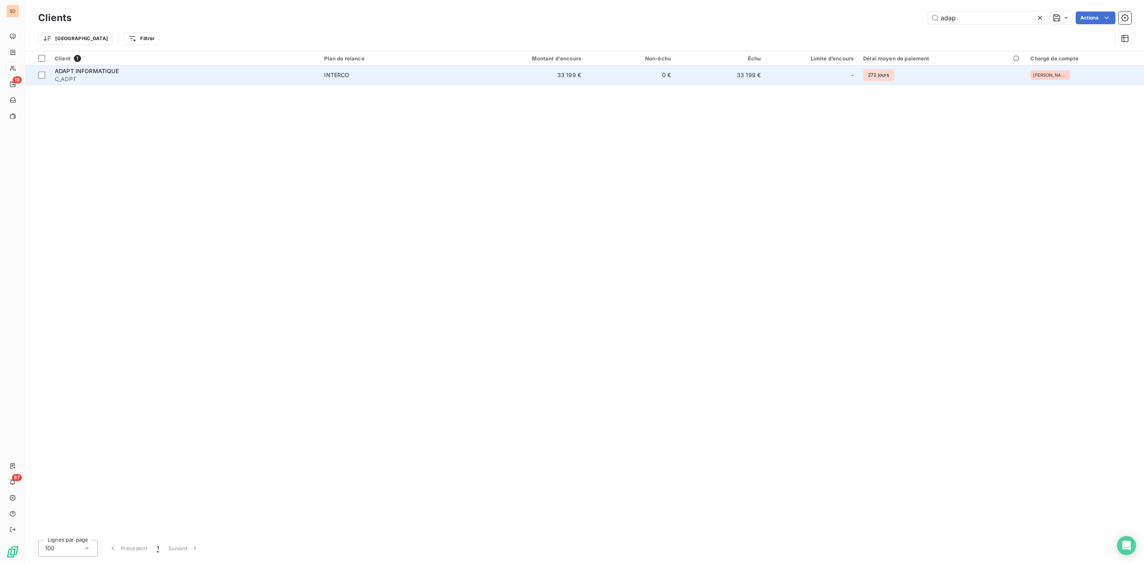
click at [359, 75] on span "INTERCO" at bounding box center [392, 75] width 136 height 8
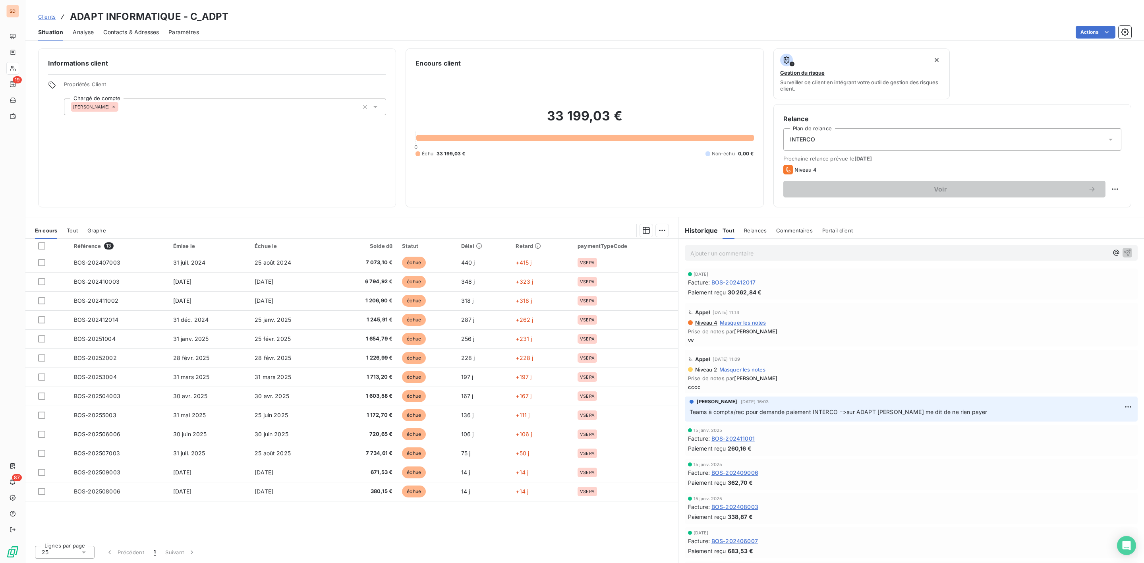
click at [399, 531] on div "Référence 13 Émise le Échue le Solde dû Statut Délai Retard paymentTypeCode BOS…" at bounding box center [351, 389] width 653 height 300
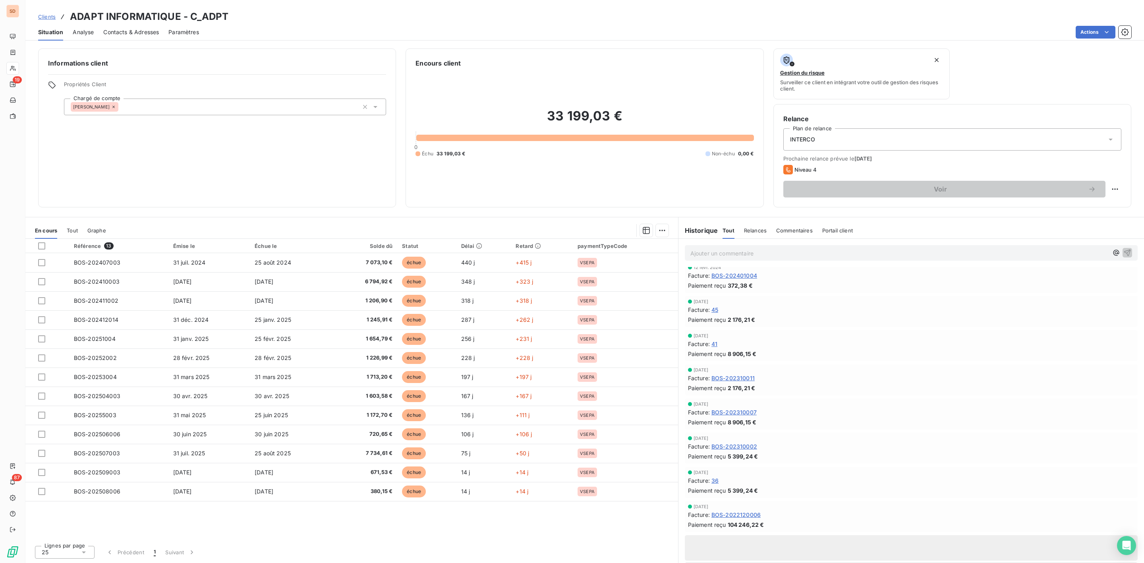
scroll to position [544, 0]
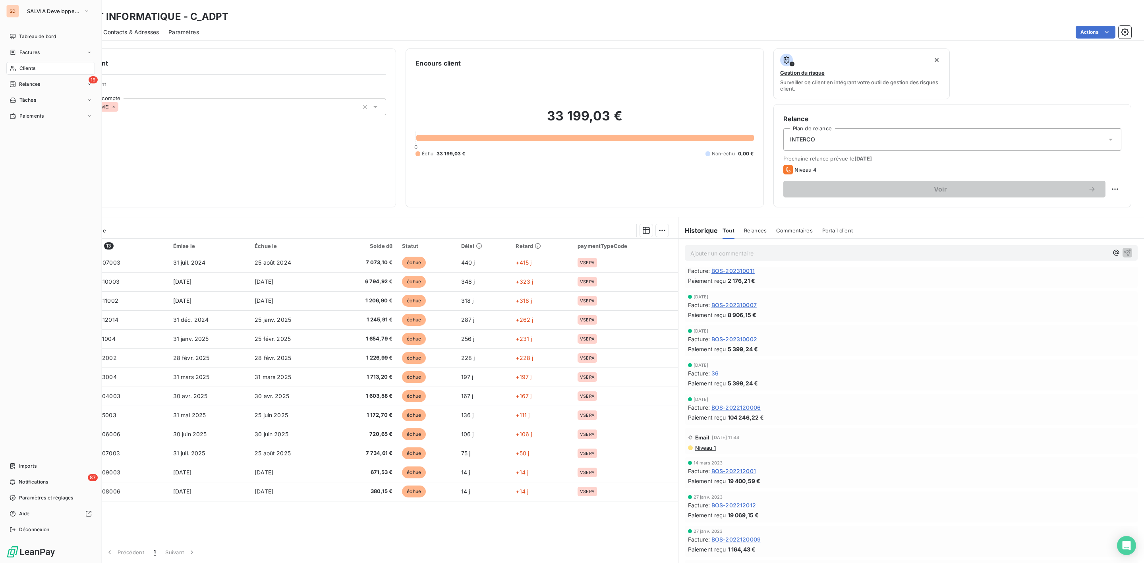
drag, startPoint x: 28, startPoint y: 68, endPoint x: 61, endPoint y: 68, distance: 33.4
click at [28, 68] on span "Clients" at bounding box center [27, 68] width 16 height 7
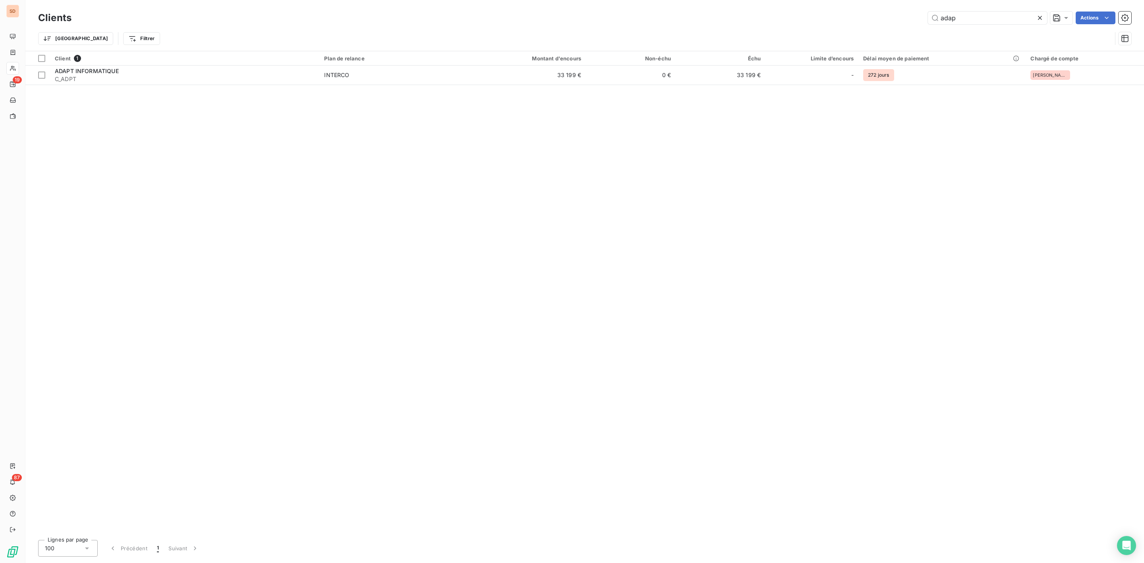
drag, startPoint x: 978, startPoint y: 19, endPoint x: 802, endPoint y: 19, distance: 176.0
click at [881, 19] on div "adap Actions" at bounding box center [606, 18] width 1051 height 13
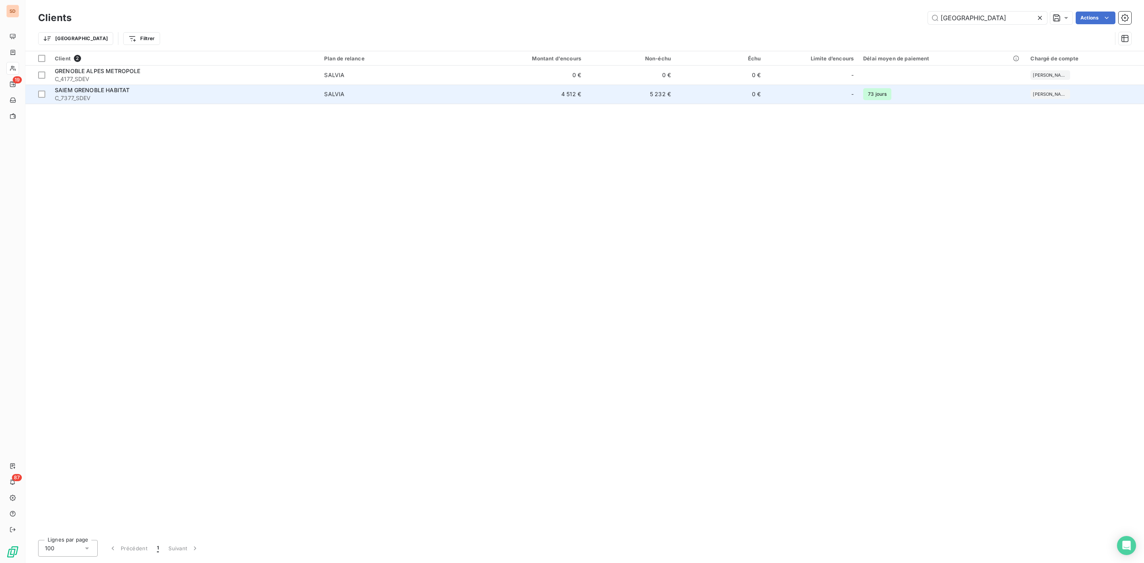
type input "[GEOGRAPHIC_DATA]"
click at [125, 97] on span "C_7377_SDEV" at bounding box center [185, 98] width 260 height 8
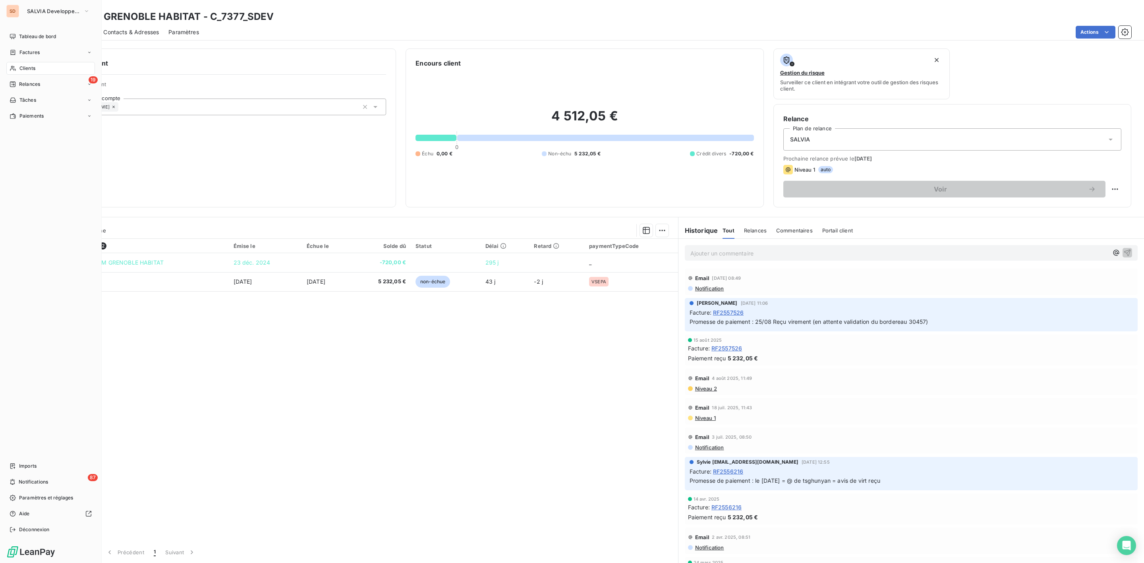
drag, startPoint x: 20, startPoint y: 67, endPoint x: 80, endPoint y: 67, distance: 59.6
click at [21, 67] on span "Clients" at bounding box center [27, 68] width 16 height 7
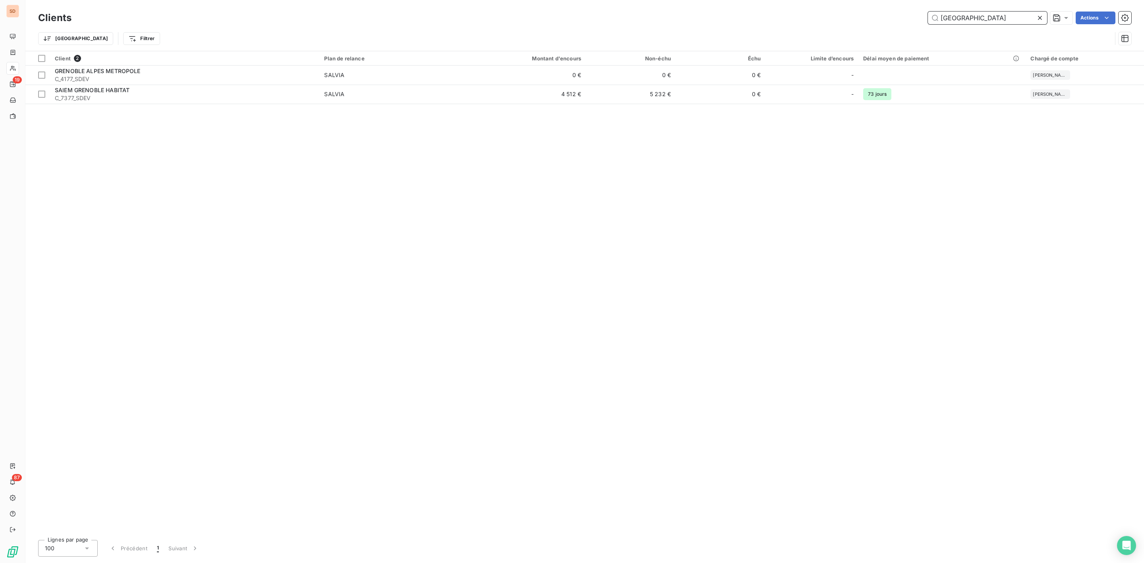
drag, startPoint x: 986, startPoint y: 21, endPoint x: 563, endPoint y: 10, distance: 423.8
click at [775, 17] on div "grenoble Actions" at bounding box center [606, 18] width 1051 height 13
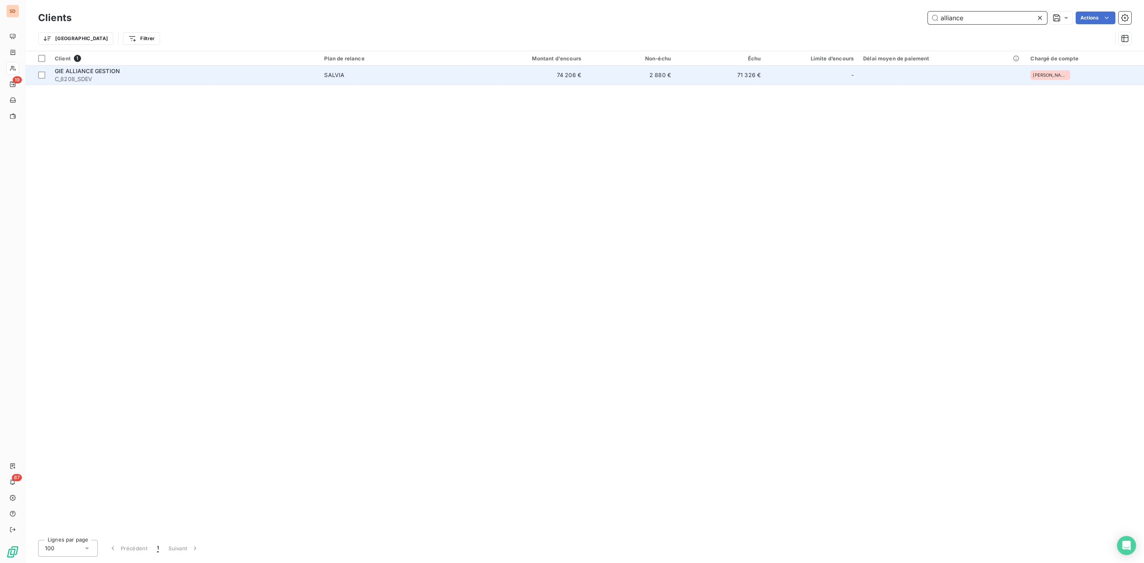
type input "alliance"
click at [210, 79] on span "C_8208_SDEV" at bounding box center [185, 79] width 260 height 8
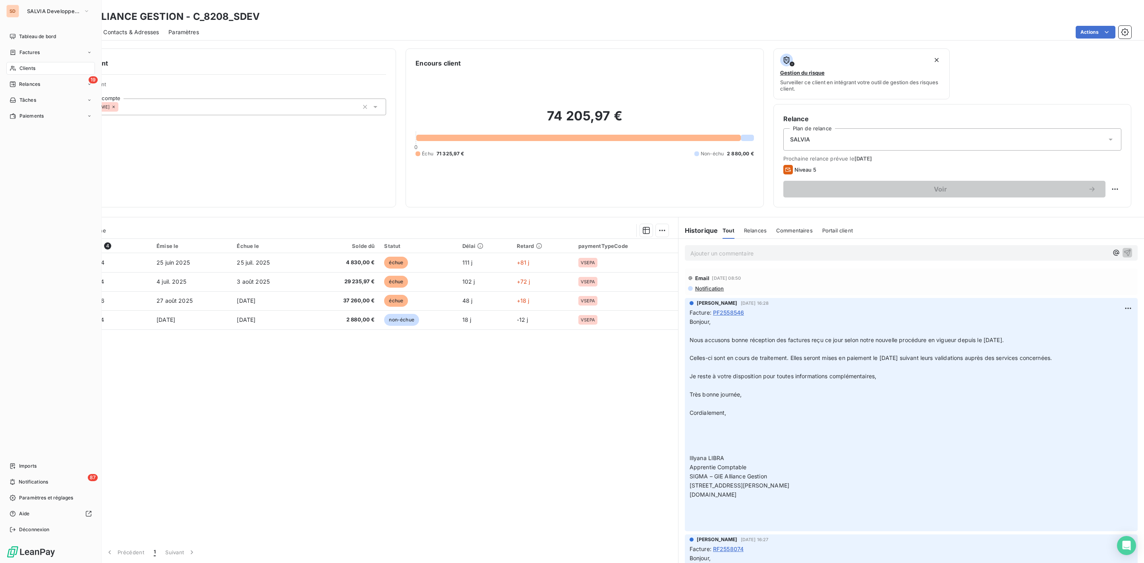
click at [27, 70] on span "Clients" at bounding box center [27, 68] width 16 height 7
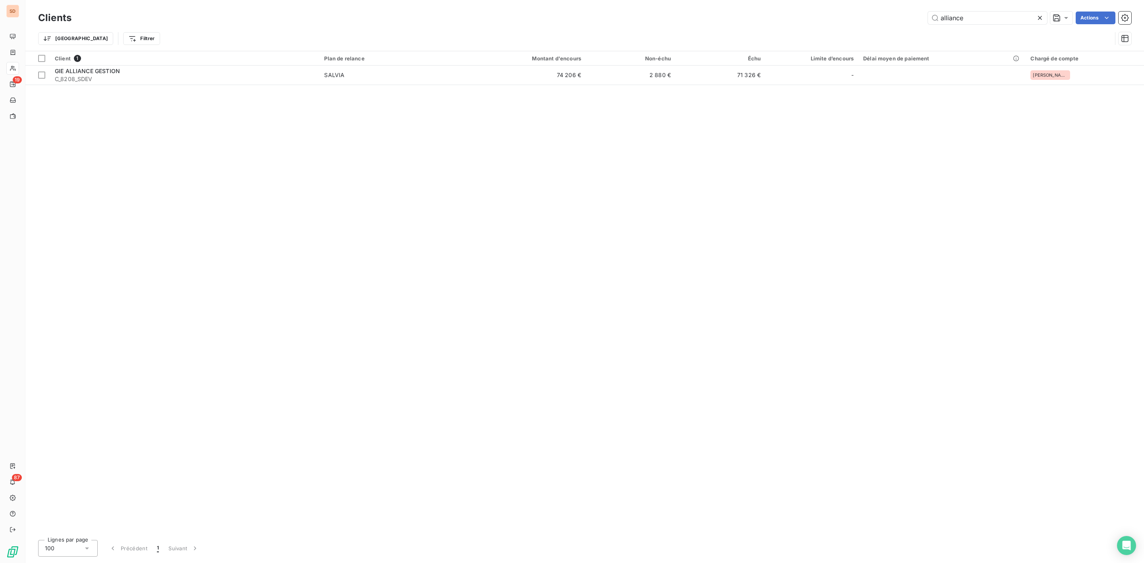
drag, startPoint x: 972, startPoint y: 19, endPoint x: 735, endPoint y: 21, distance: 237.2
click at [839, 21] on div "alliance Actions" at bounding box center [606, 18] width 1051 height 13
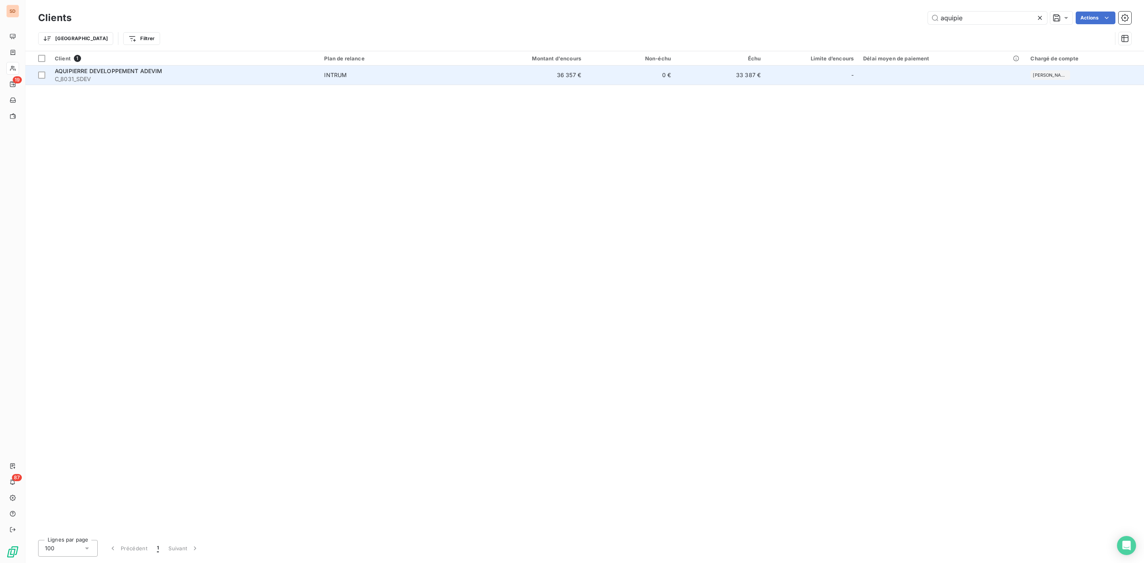
type input "aquipie"
click at [116, 71] on span "AQUIPIERRE DEVELOPPEMENT ADEVIM" at bounding box center [109, 71] width 108 height 7
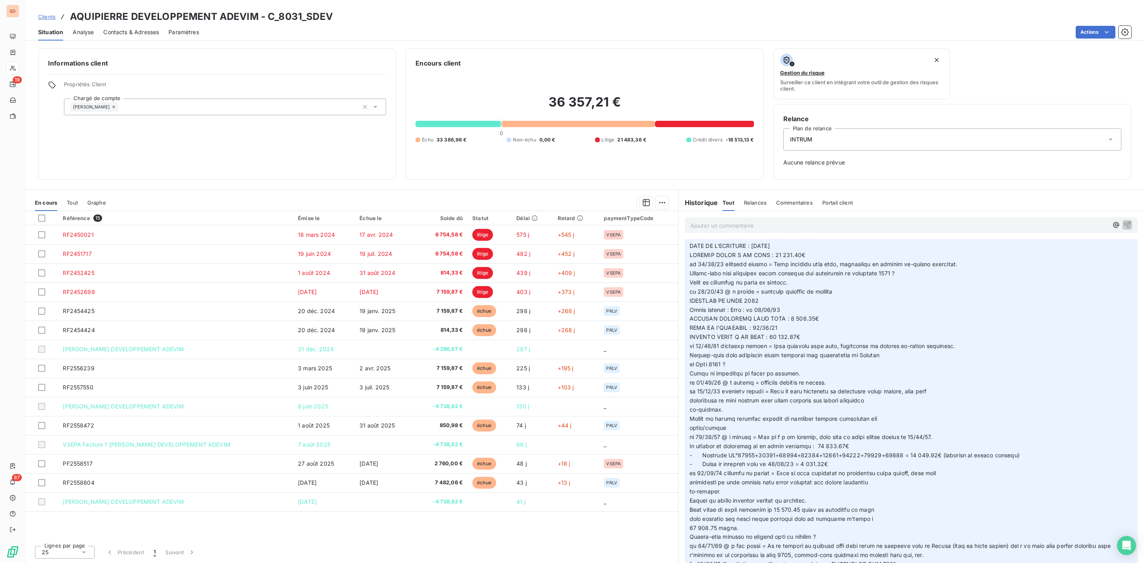
scroll to position [60, 0]
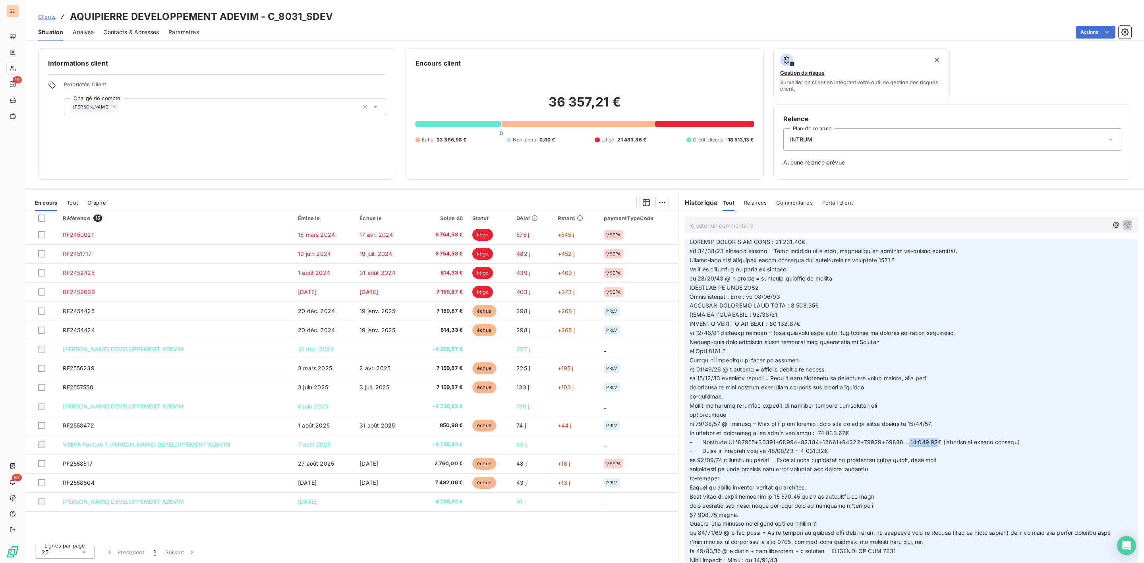
drag, startPoint x: 904, startPoint y: 443, endPoint x: 931, endPoint y: 442, distance: 27.8
click at [931, 442] on span at bounding box center [912, 496] width 444 height 516
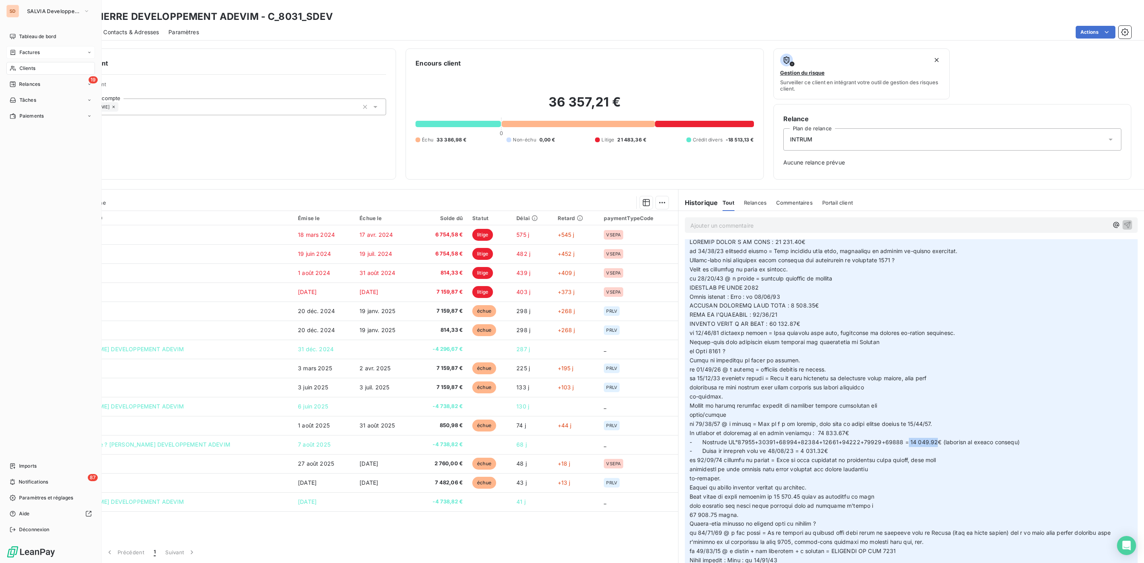
drag, startPoint x: 28, startPoint y: 52, endPoint x: 55, endPoint y: 52, distance: 27.4
click at [30, 52] on span "Factures" at bounding box center [29, 52] width 20 height 7
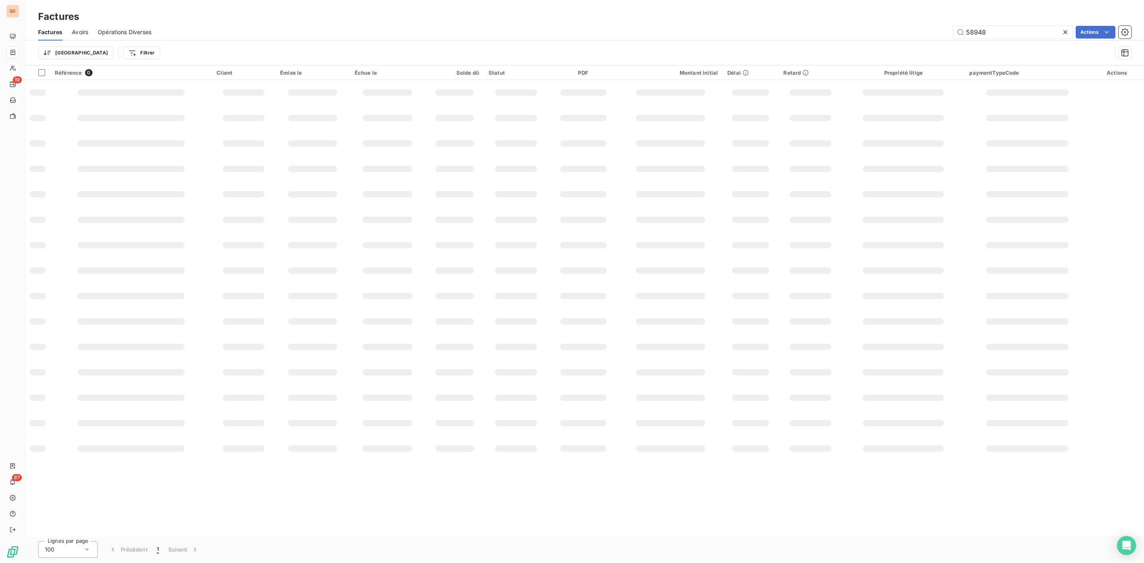
drag, startPoint x: 1020, startPoint y: 33, endPoint x: 635, endPoint y: 52, distance: 384.7
click at [754, 43] on div "Factures Avoirs Opérations Diverses 58948 Actions Trier Filtrer" at bounding box center [584, 44] width 1119 height 41
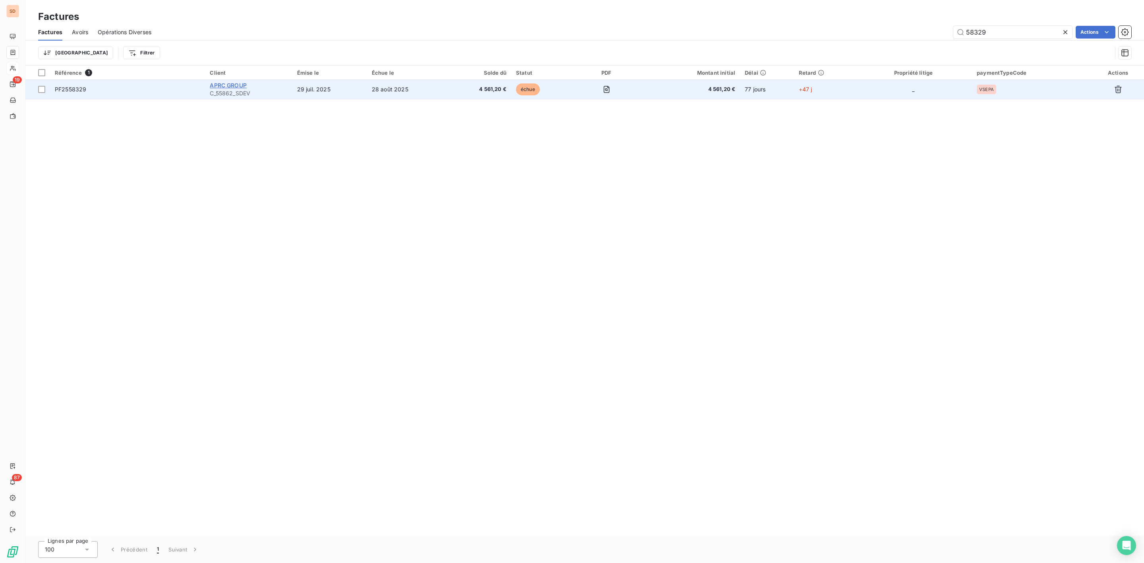
type input "58329"
click at [234, 85] on span "APRC GROUP" at bounding box center [228, 85] width 37 height 7
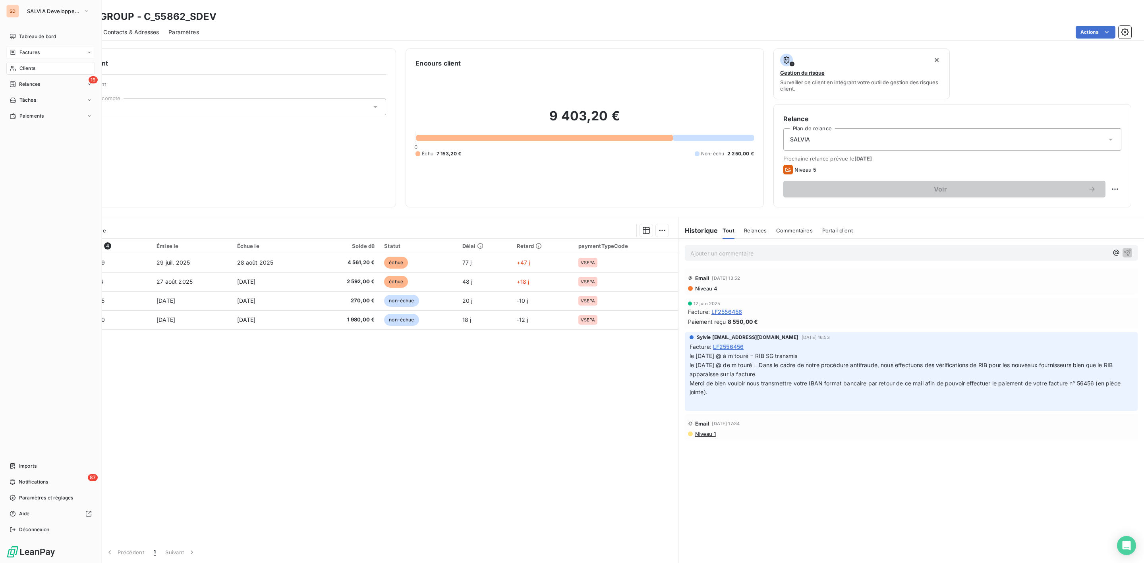
drag, startPoint x: 30, startPoint y: 51, endPoint x: 72, endPoint y: 50, distance: 41.7
click at [30, 50] on span "Factures" at bounding box center [29, 52] width 20 height 7
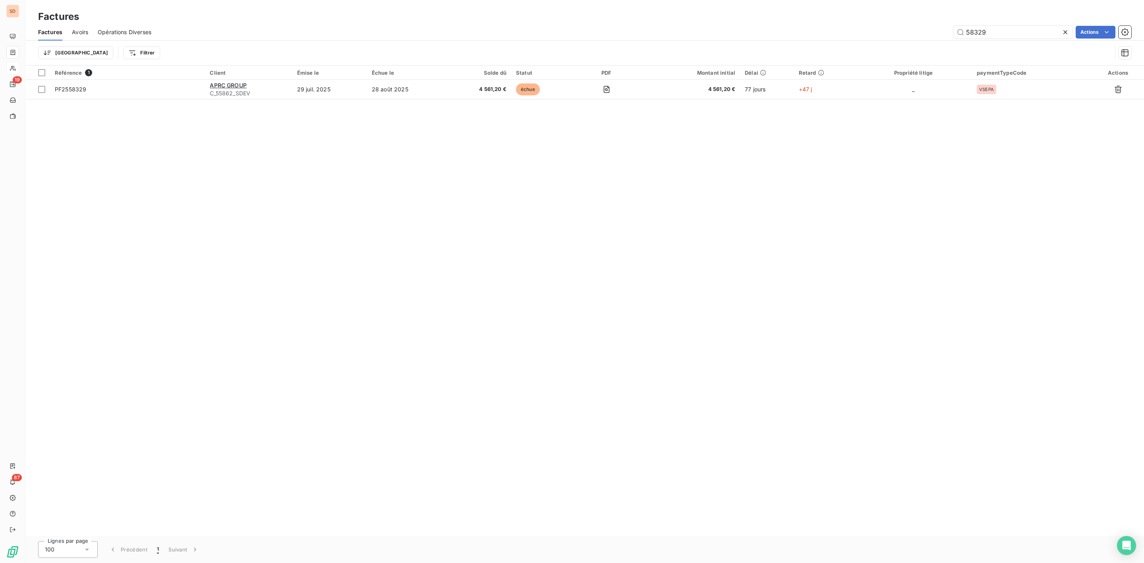
drag, startPoint x: 1001, startPoint y: 33, endPoint x: 688, endPoint y: 42, distance: 313.3
click at [851, 33] on div "58329 Actions" at bounding box center [646, 32] width 971 height 13
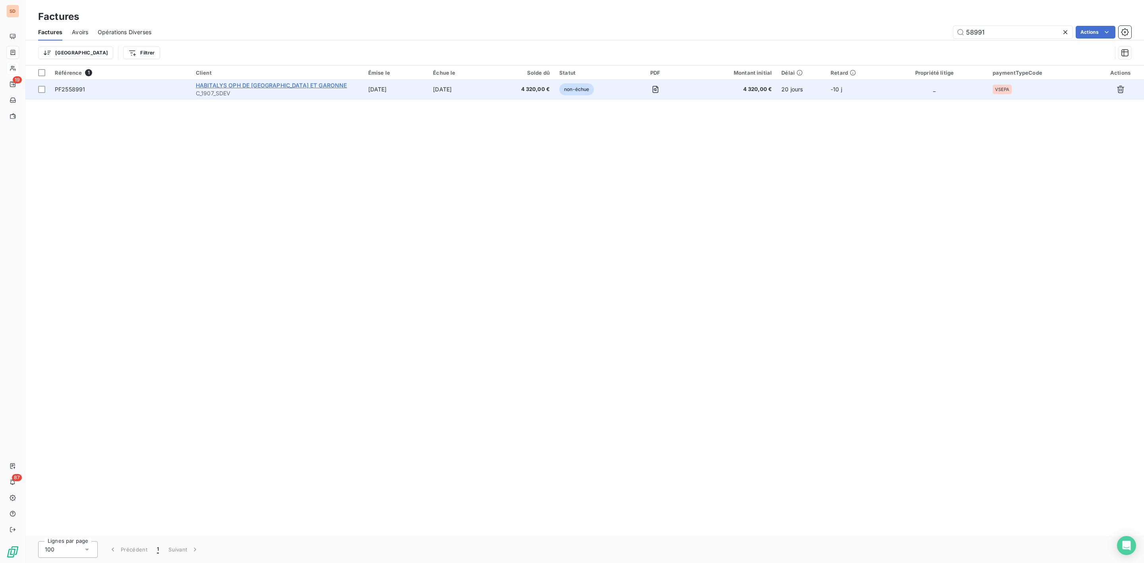
type input "58991"
click at [229, 86] on span "HABITALYS OPH DE [GEOGRAPHIC_DATA] ET GARONNE" at bounding box center [271, 85] width 151 height 7
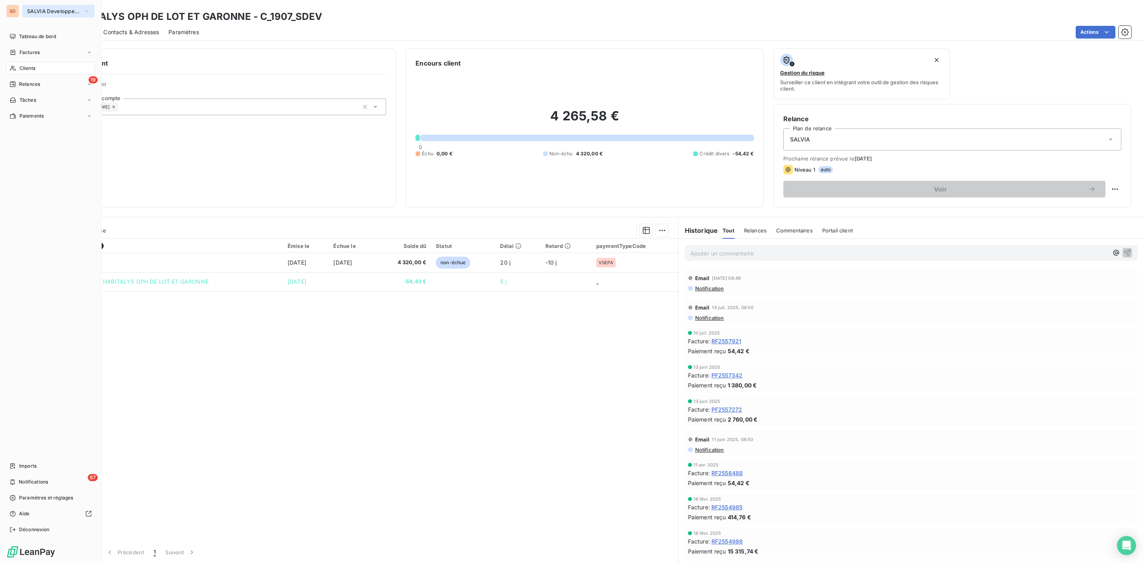
click at [44, 10] on span "SALVIA Developpement" at bounding box center [53, 11] width 53 height 6
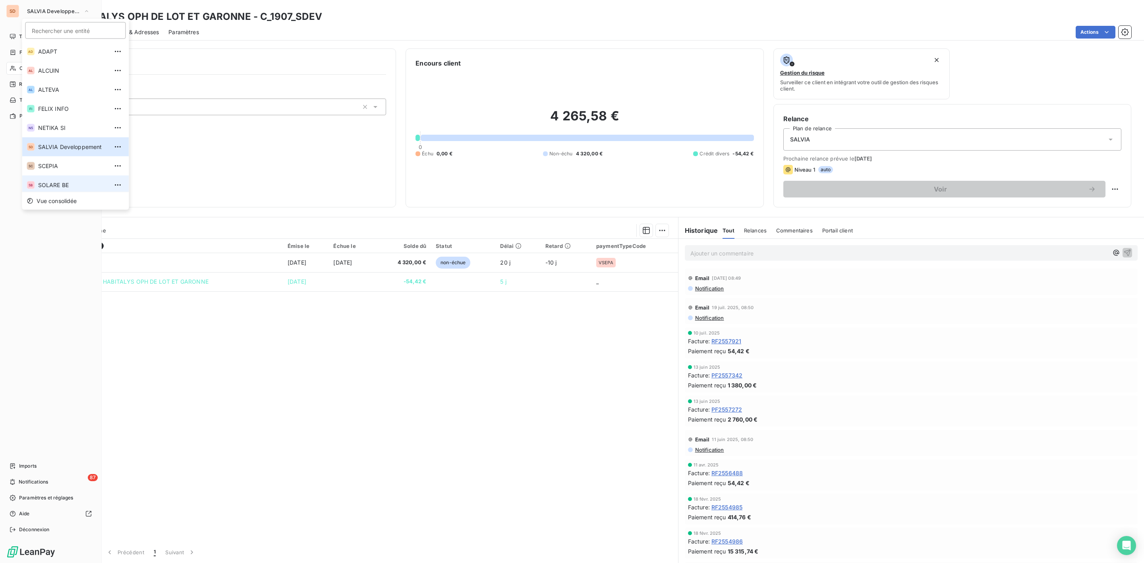
click at [55, 180] on li "SB SOLARE BE" at bounding box center [75, 185] width 107 height 19
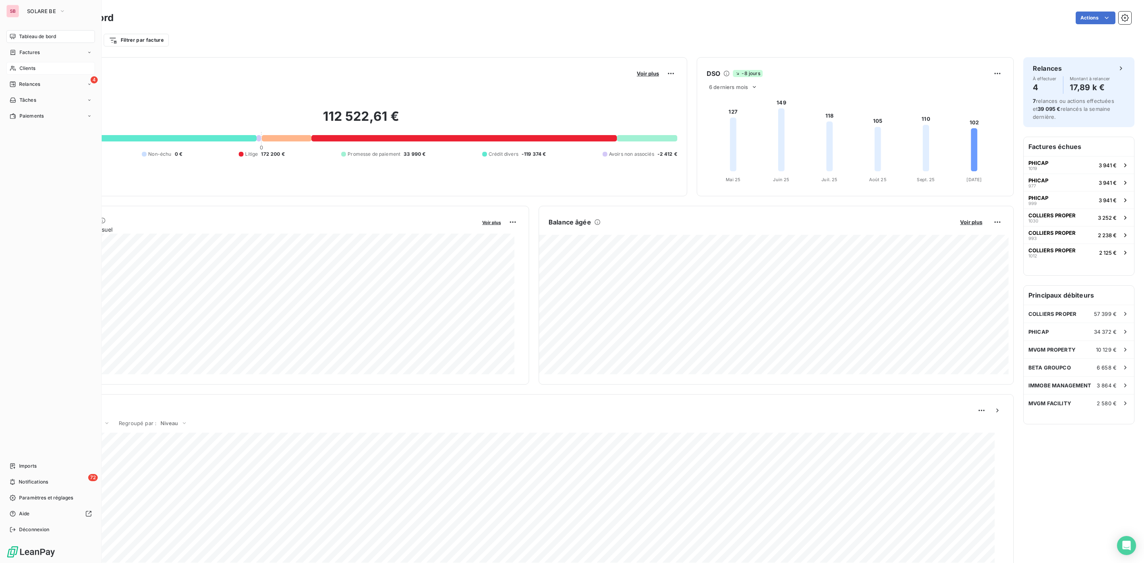
click at [31, 70] on span "Clients" at bounding box center [27, 68] width 16 height 7
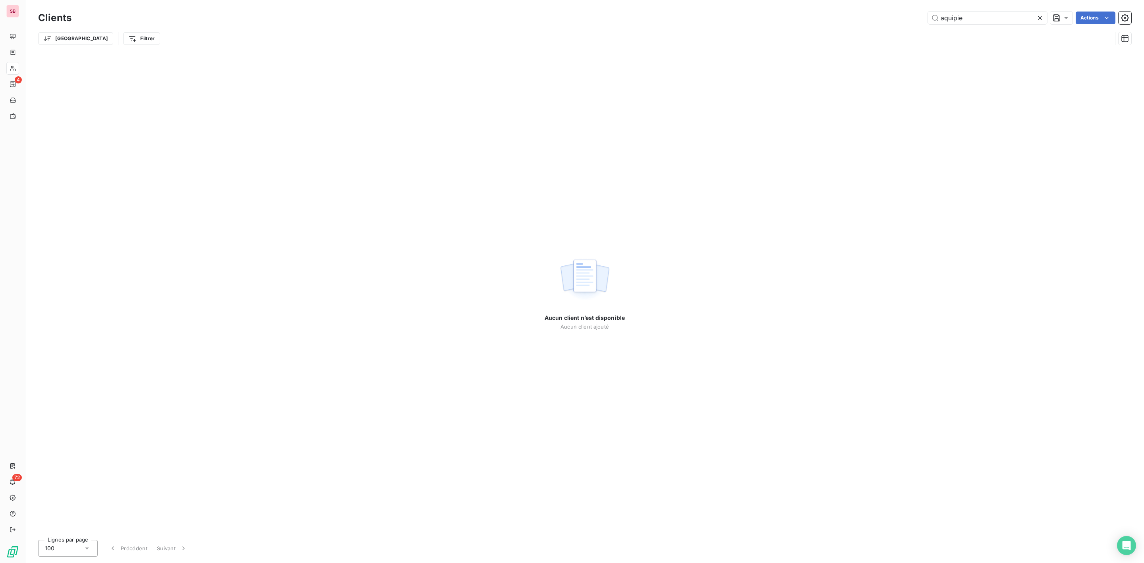
drag, startPoint x: 988, startPoint y: 16, endPoint x: 416, endPoint y: 16, distance: 571.0
click at [943, 16] on input "aquipie" at bounding box center [987, 18] width 119 height 13
type input "a"
type input "sopra"
drag, startPoint x: 33, startPoint y: 52, endPoint x: 70, endPoint y: 50, distance: 37.0
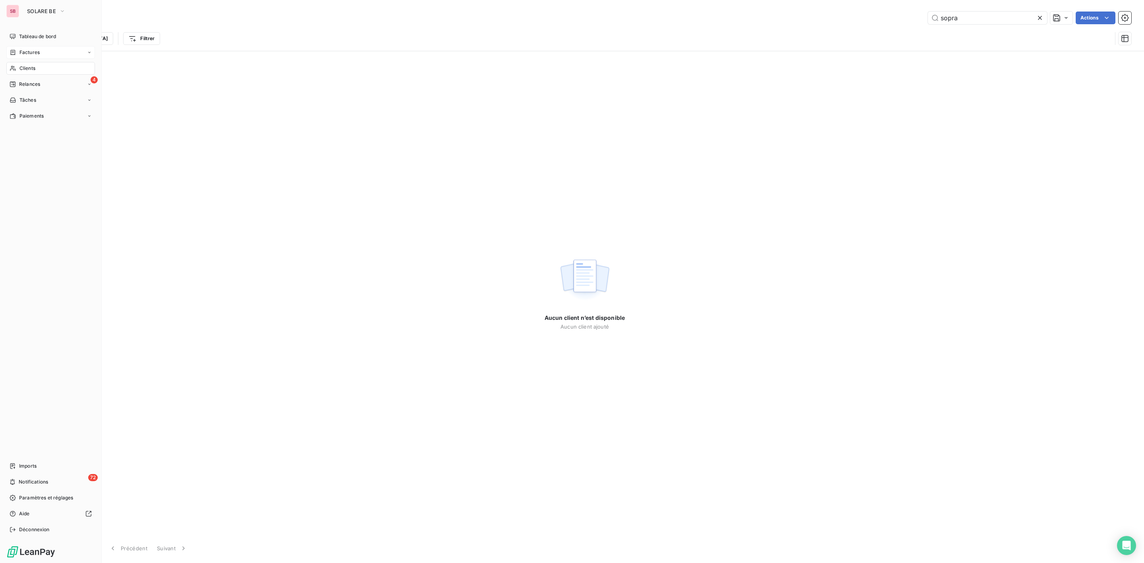
click at [33, 52] on span "Factures" at bounding box center [29, 52] width 20 height 7
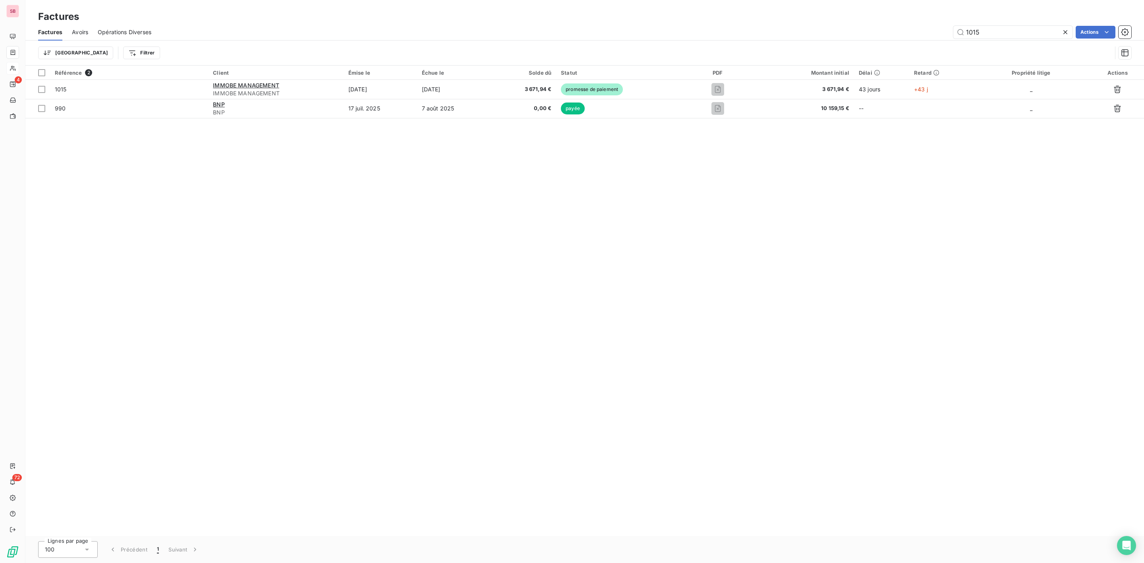
click at [936, 35] on div "1015 Actions" at bounding box center [646, 32] width 971 height 13
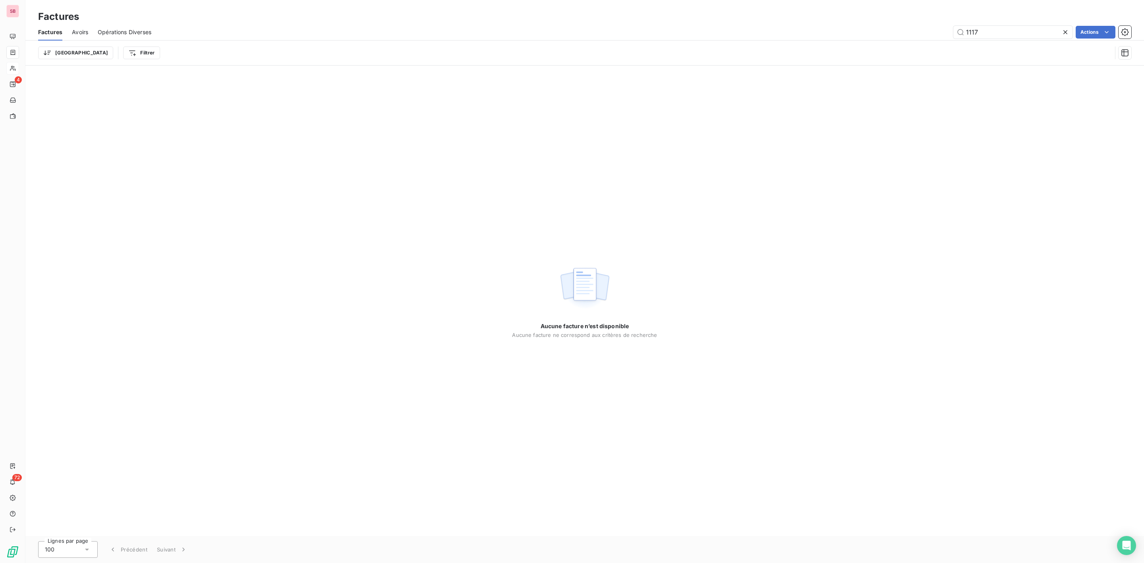
type input "1117"
click at [35, 36] on span "Tableau de bord" at bounding box center [37, 36] width 37 height 7
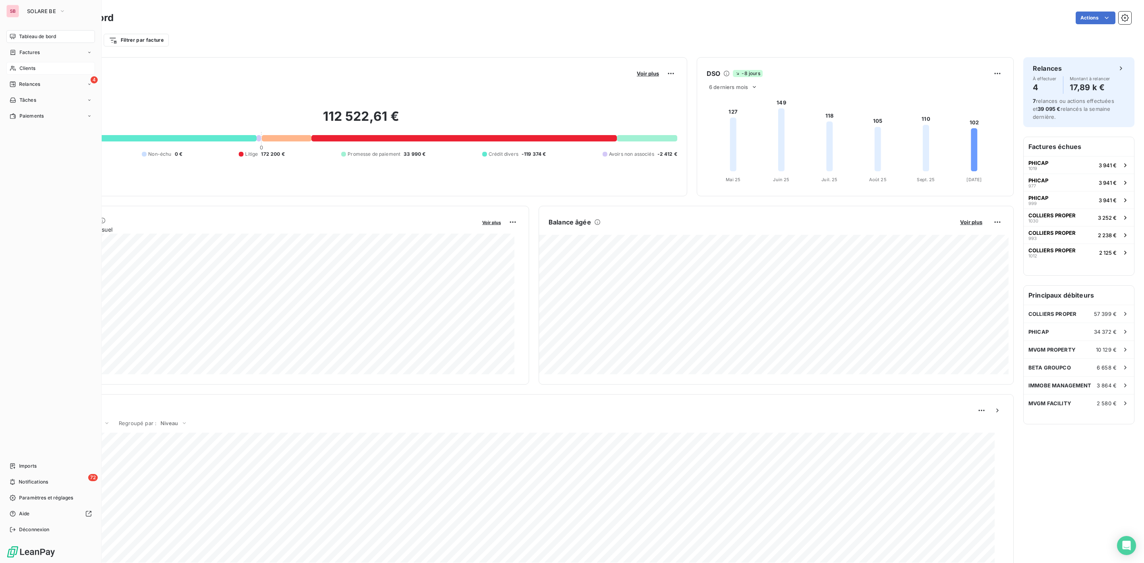
click at [30, 66] on span "Clients" at bounding box center [27, 68] width 16 height 7
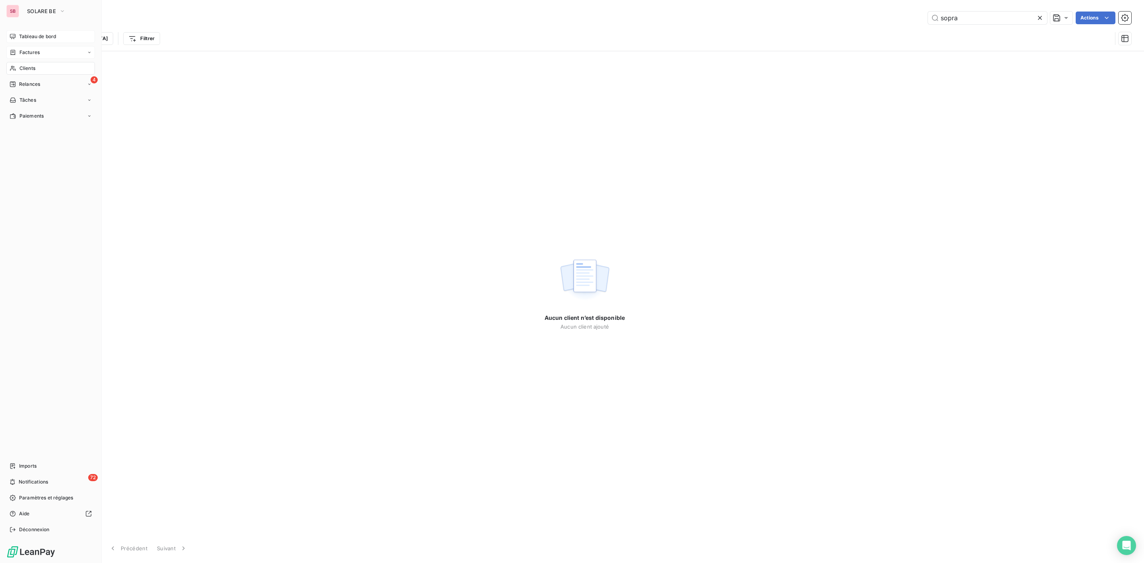
click at [29, 51] on span "Factures" at bounding box center [29, 52] width 20 height 7
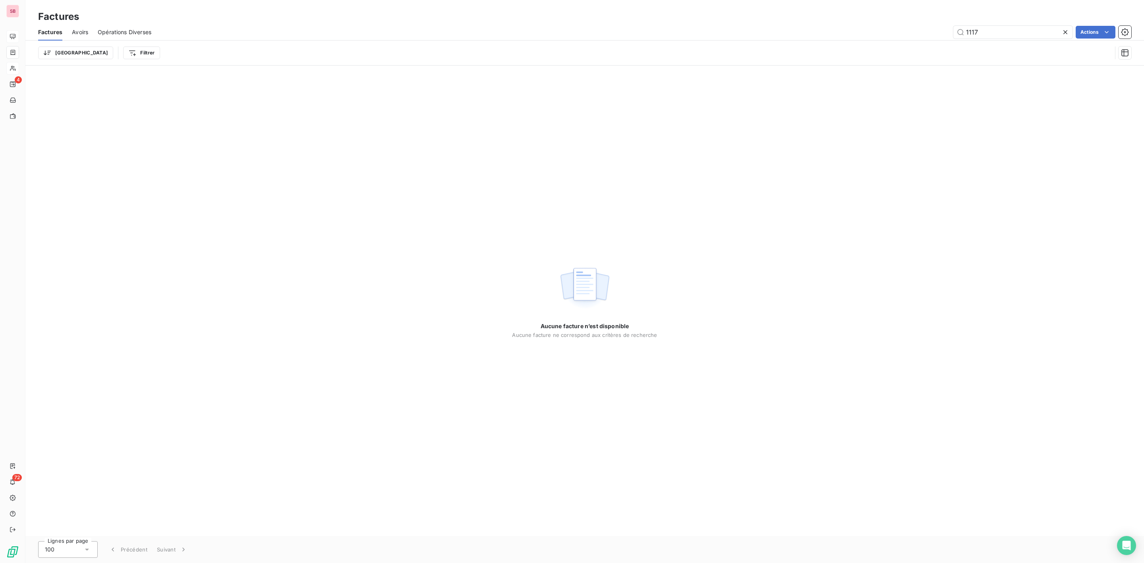
drag, startPoint x: 999, startPoint y: 33, endPoint x: 860, endPoint y: 33, distance: 139.5
click at [867, 33] on div "1117 Actions" at bounding box center [646, 32] width 971 height 13
type input "1134"
